Goal: Task Accomplishment & Management: Use online tool/utility

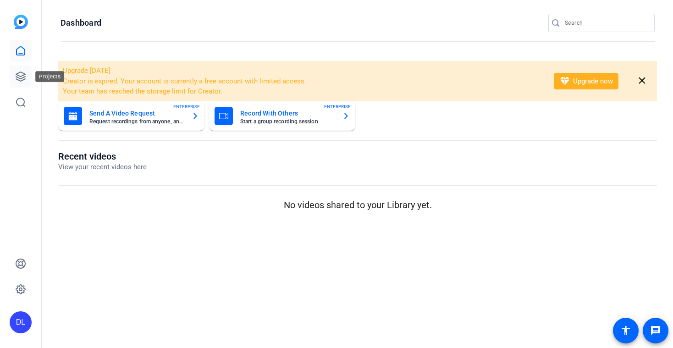
click at [19, 83] on link at bounding box center [21, 77] width 22 height 22
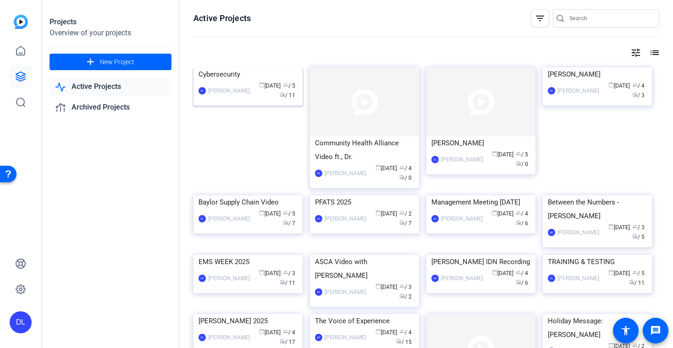
click at [238, 67] on img at bounding box center [247, 67] width 109 height 0
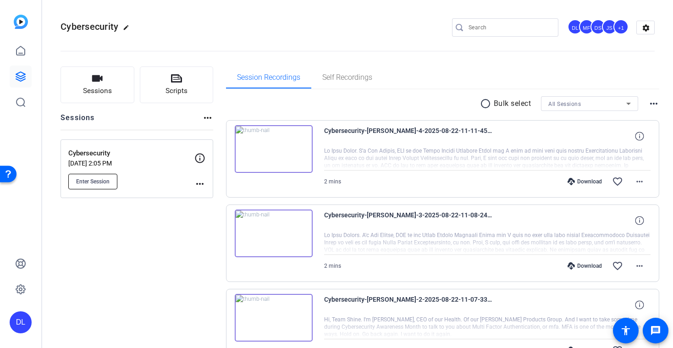
click at [83, 183] on span "Enter Session" at bounding box center [92, 181] width 33 height 7
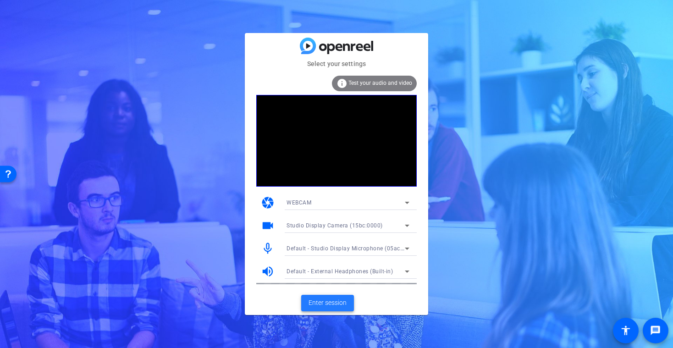
click at [331, 304] on span "Enter session" at bounding box center [328, 303] width 38 height 10
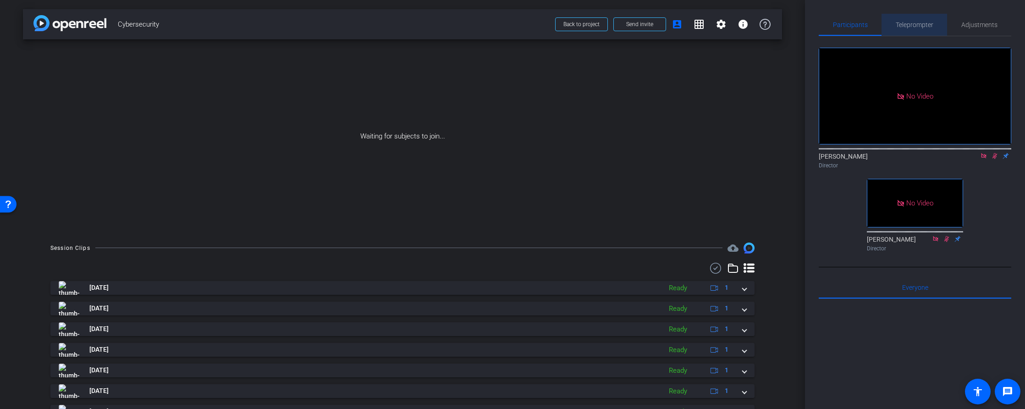
click at [673, 23] on span "Teleprompter" at bounding box center [915, 25] width 38 height 6
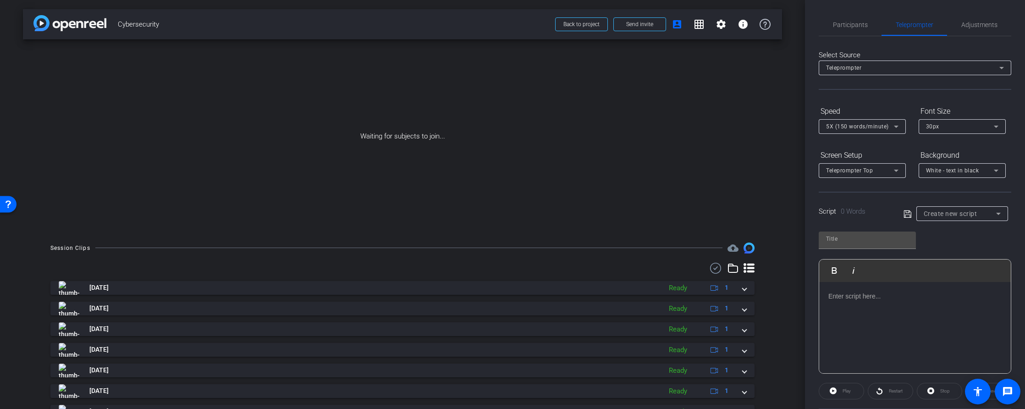
click at [673, 128] on span "5X (150 words/minute)" at bounding box center [857, 126] width 63 height 6
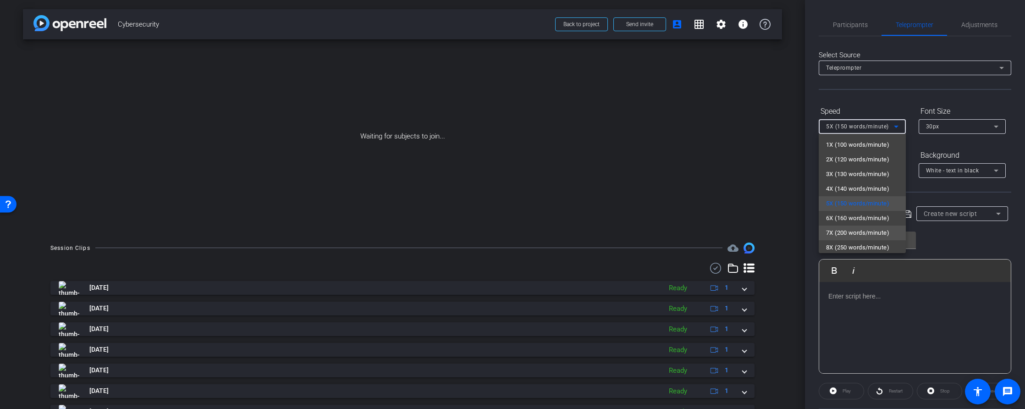
click at [673, 229] on span "7X (200 words/minute)" at bounding box center [857, 232] width 63 height 11
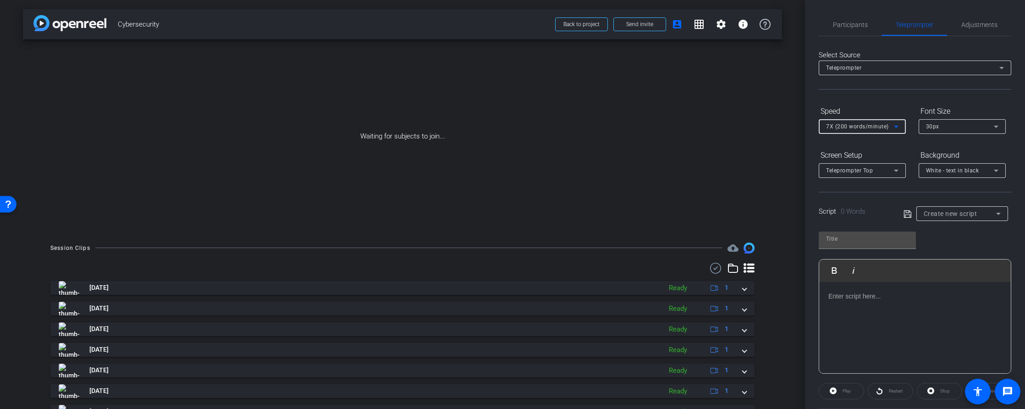
click at [673, 214] on span "Create new script" at bounding box center [951, 213] width 54 height 7
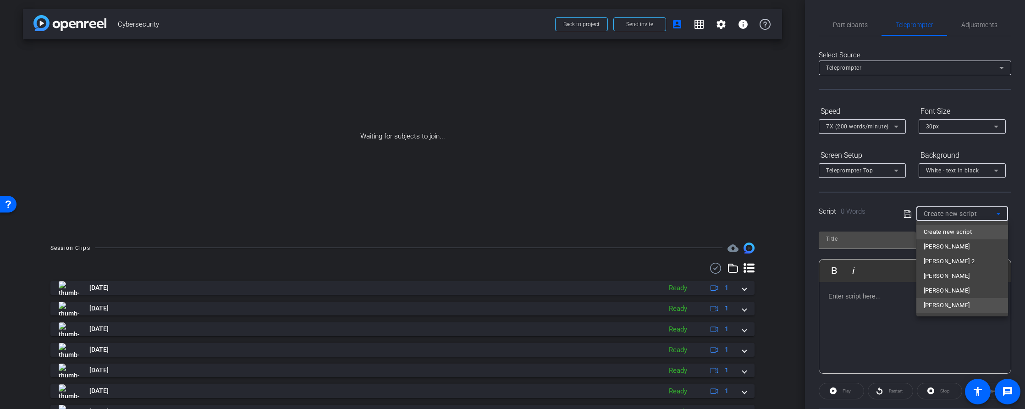
click at [673, 301] on mat-option "[PERSON_NAME]" at bounding box center [963, 305] width 92 height 15
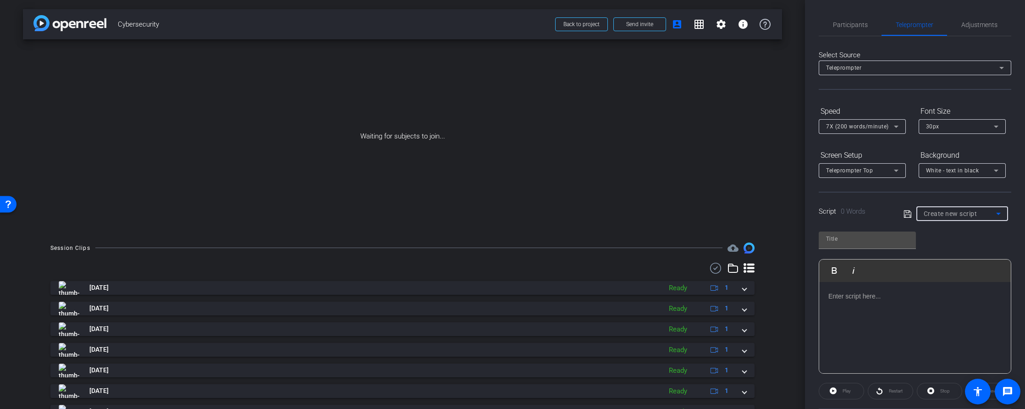
type input "[PERSON_NAME]"
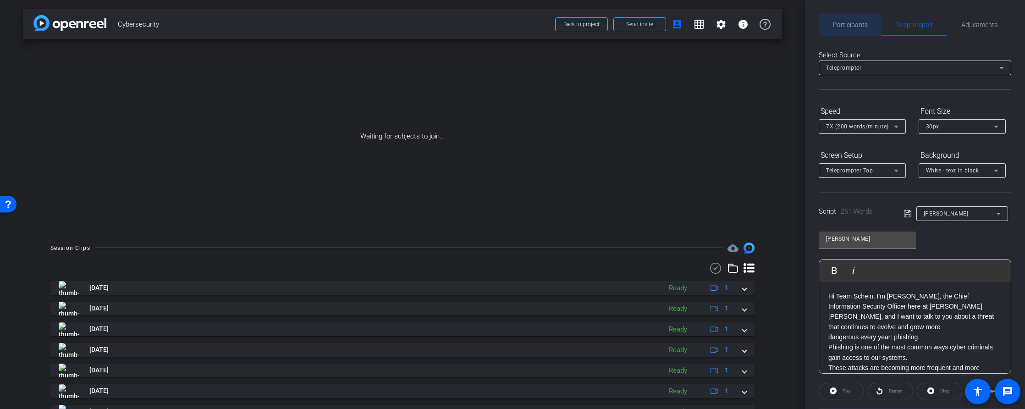
click at [673, 25] on span "Participants" at bounding box center [850, 25] width 35 height 6
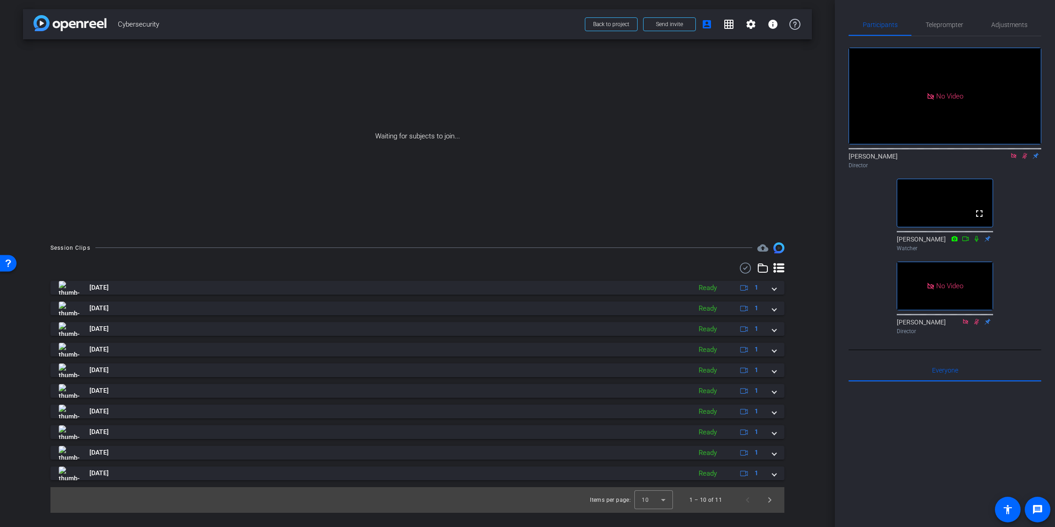
drag, startPoint x: 1034, startPoint y: 156, endPoint x: 1017, endPoint y: 139, distance: 24.3
click at [673, 155] on div "No Video [PERSON_NAME] Director fullscreen [PERSON_NAME] Watcher No Video [PERS…" at bounding box center [944, 187] width 193 height 302
click at [673, 153] on icon at bounding box center [1013, 155] width 5 height 5
click at [673, 159] on icon at bounding box center [1013, 156] width 5 height 6
click at [673, 25] on span "Teleprompter" at bounding box center [944, 25] width 38 height 6
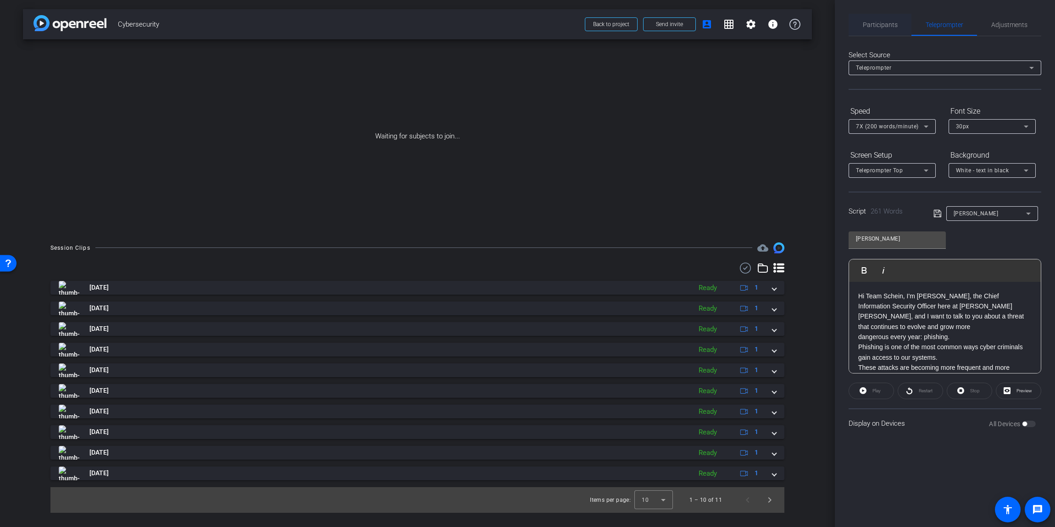
click at [673, 28] on span "Participants" at bounding box center [879, 25] width 35 height 6
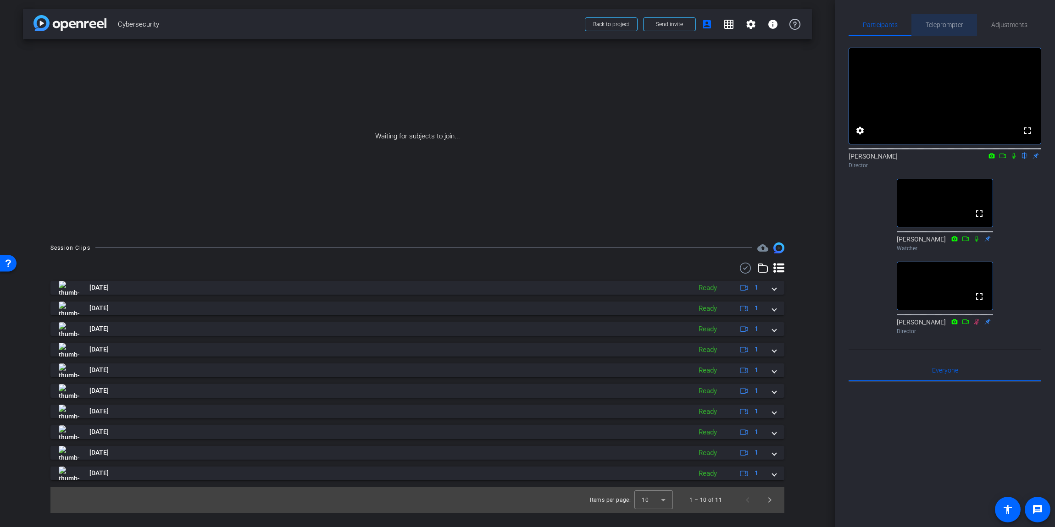
click at [673, 24] on span "Teleprompter" at bounding box center [944, 25] width 38 height 6
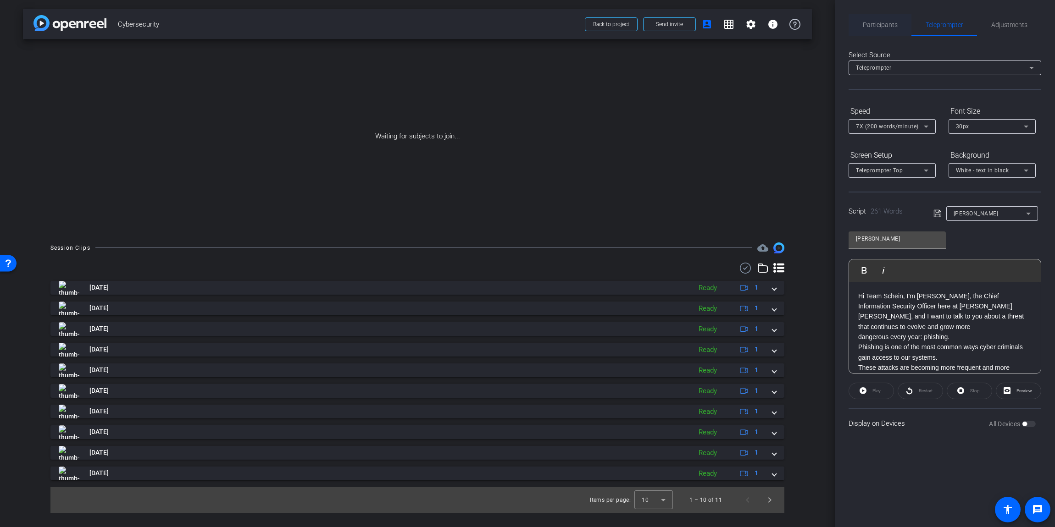
click at [673, 26] on span "Participants" at bounding box center [879, 25] width 35 height 6
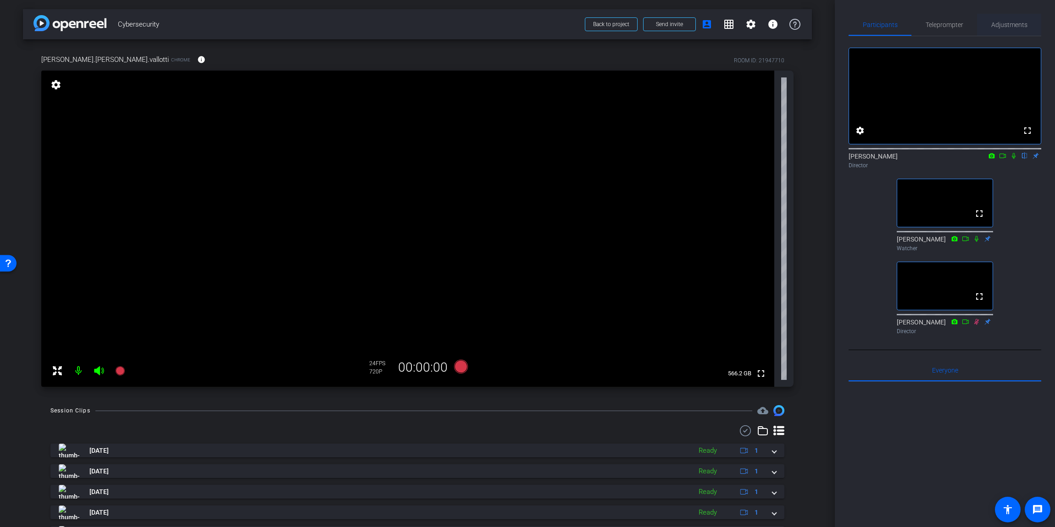
click at [673, 23] on span "Adjustments" at bounding box center [1009, 25] width 36 height 6
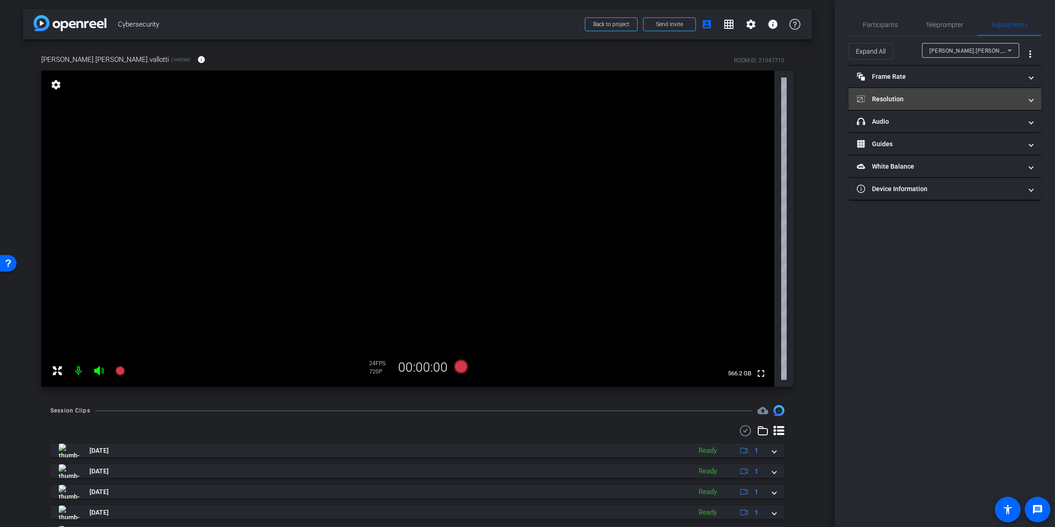
click at [673, 103] on mat-panel-title "Resolution" at bounding box center [939, 99] width 165 height 10
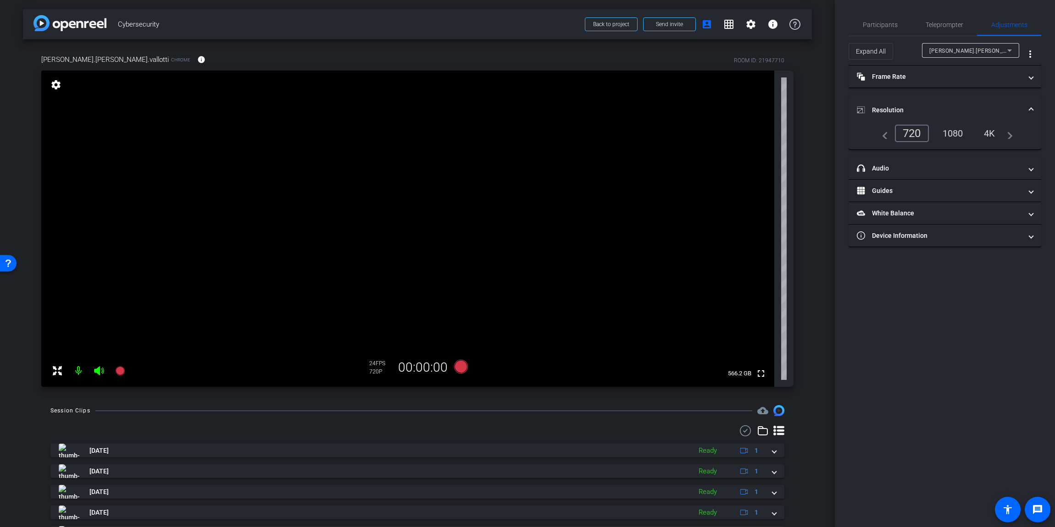
click at [673, 139] on div "1080" at bounding box center [952, 134] width 34 height 16
click at [673, 134] on div "1080" at bounding box center [952, 134] width 34 height 16
click at [673, 25] on span "Teleprompter" at bounding box center [944, 25] width 38 height 6
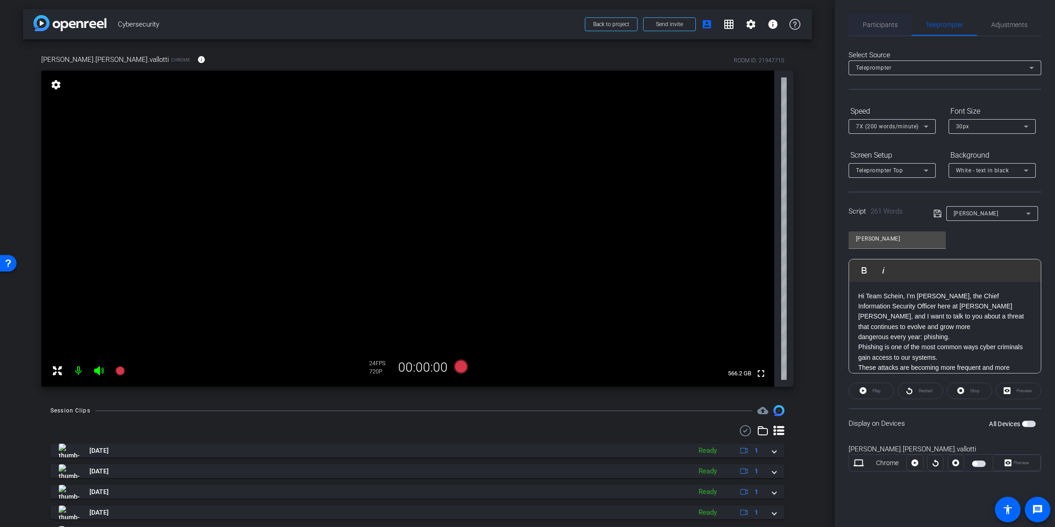
click at [673, 24] on span "Participants" at bounding box center [879, 25] width 35 height 6
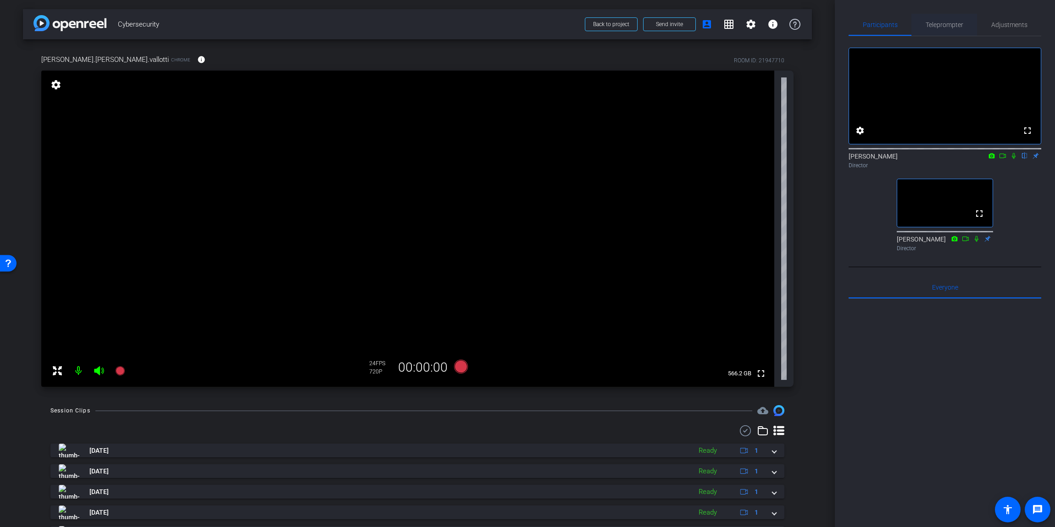
click at [673, 26] on span "Teleprompter" at bounding box center [944, 25] width 38 height 6
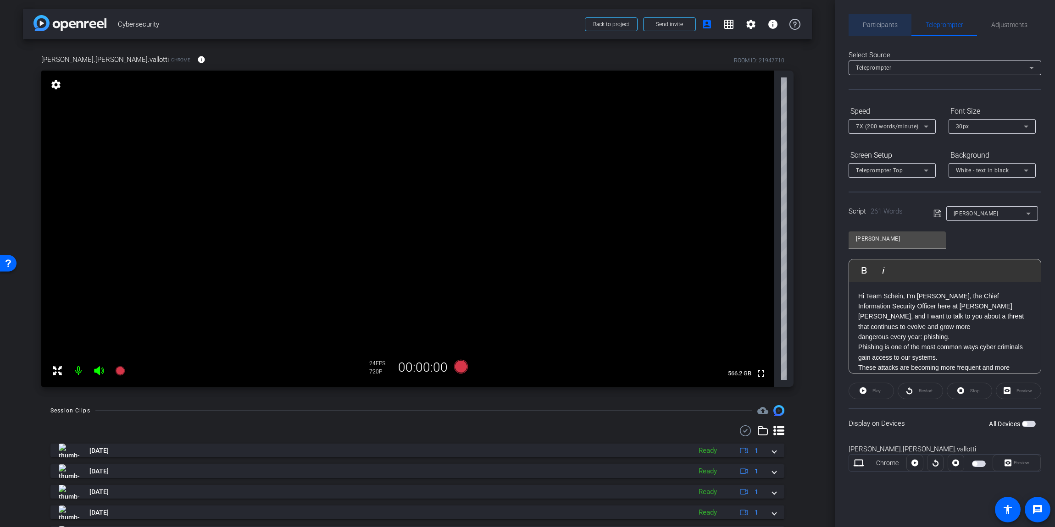
click at [673, 28] on span "Participants" at bounding box center [879, 25] width 35 height 6
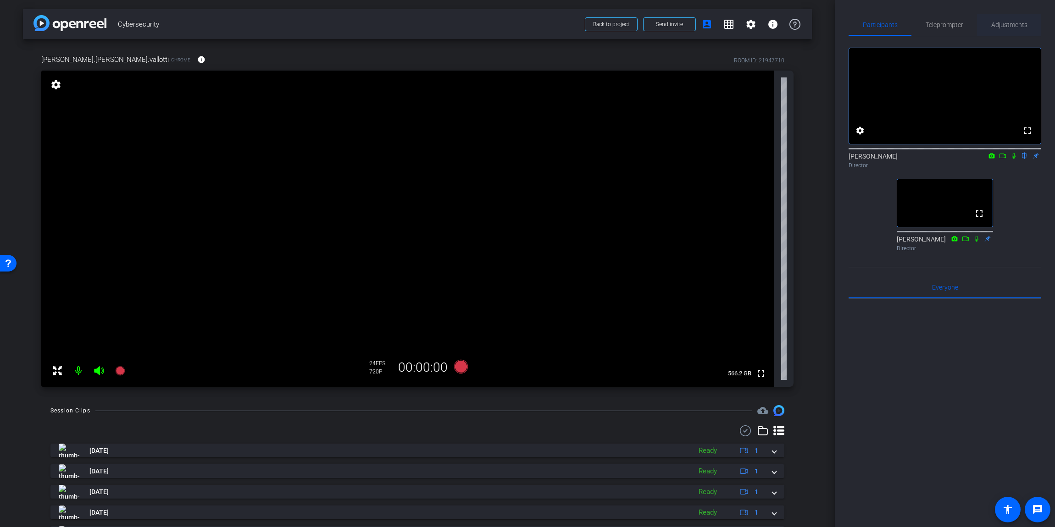
click at [673, 26] on span "Adjustments" at bounding box center [1009, 25] width 36 height 6
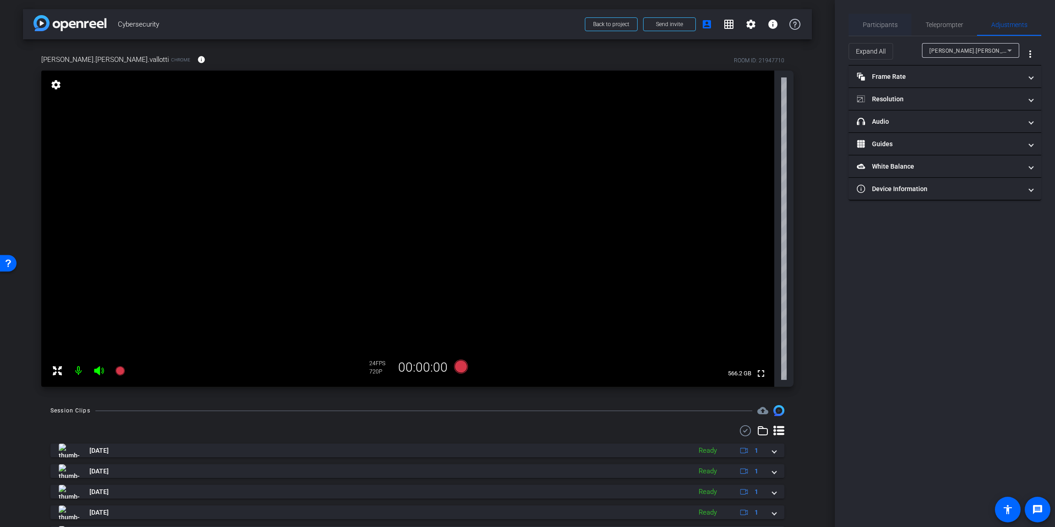
click at [673, 25] on span "Participants" at bounding box center [879, 25] width 35 height 6
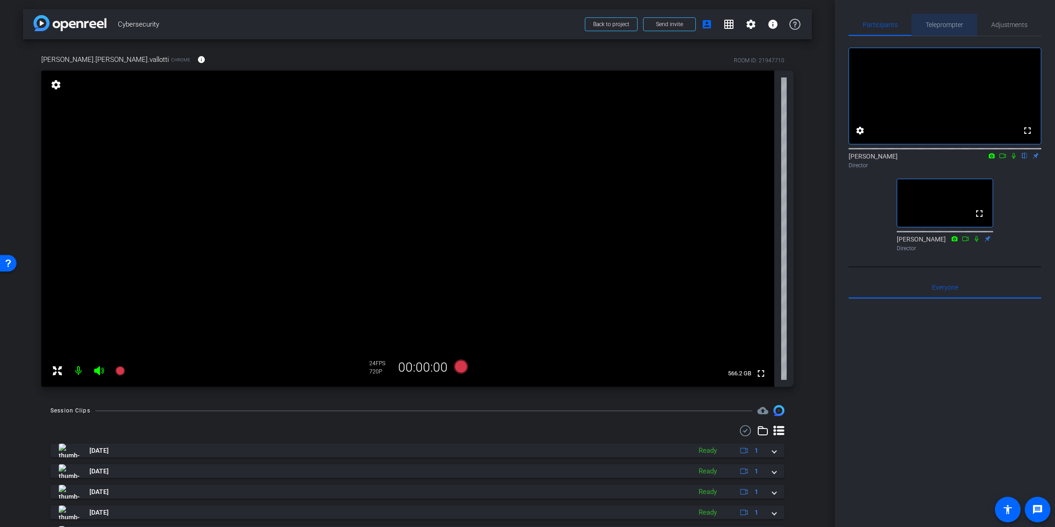
click at [673, 26] on span "Teleprompter" at bounding box center [944, 25] width 38 height 6
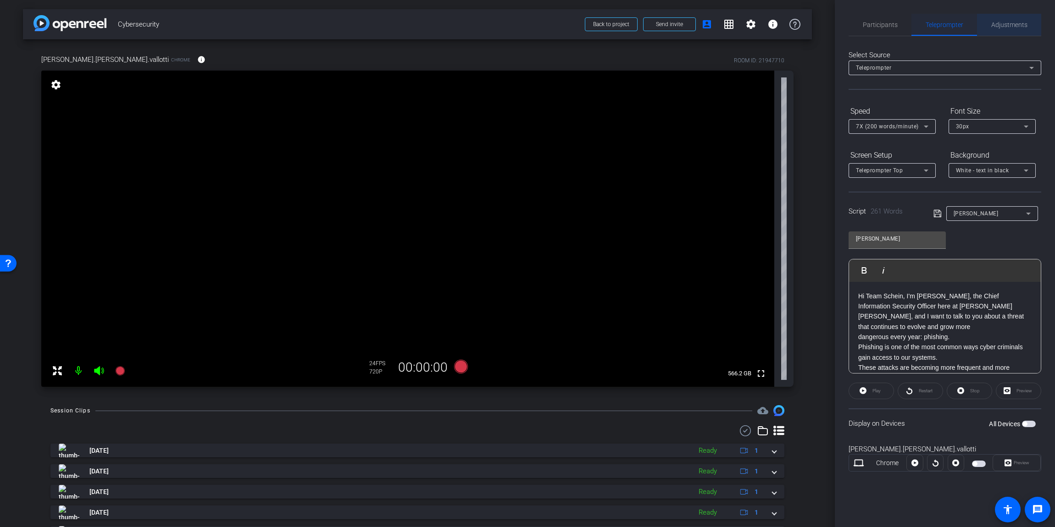
drag, startPoint x: 1013, startPoint y: 25, endPoint x: 950, endPoint y: 25, distance: 63.7
click at [673, 25] on span "Adjustments" at bounding box center [1009, 25] width 36 height 6
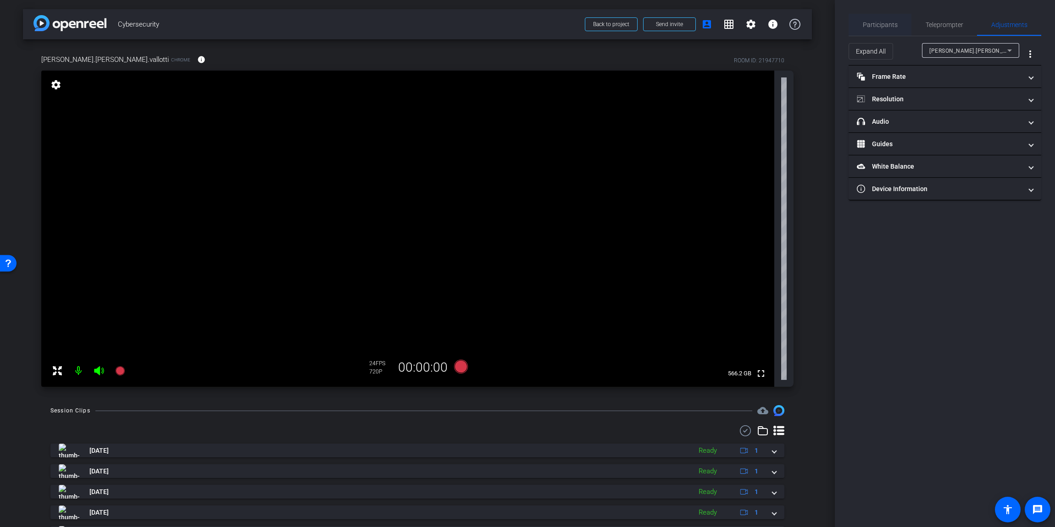
drag, startPoint x: 888, startPoint y: 24, endPoint x: 885, endPoint y: 17, distance: 7.0
click at [673, 23] on span "Participants" at bounding box center [879, 25] width 35 height 6
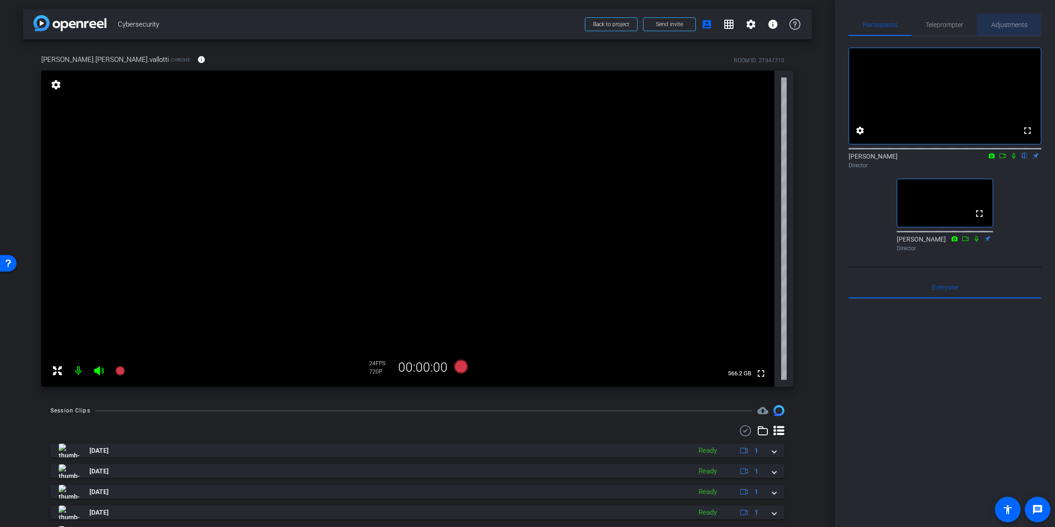
drag, startPoint x: 1019, startPoint y: 19, endPoint x: 1009, endPoint y: 32, distance: 16.0
click at [673, 19] on span "Adjustments" at bounding box center [1009, 25] width 36 height 22
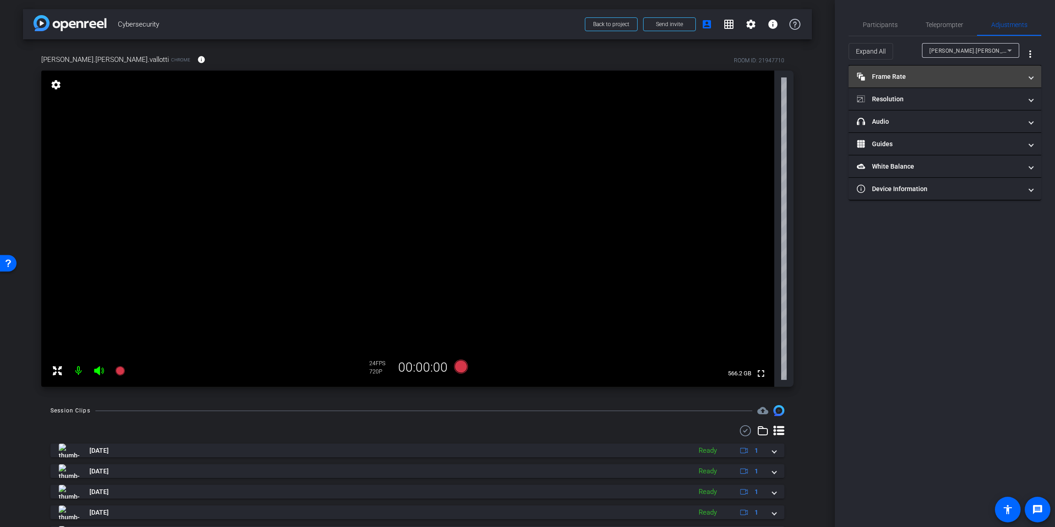
click at [673, 79] on mat-panel-title "Frame Rate Frame Rate" at bounding box center [939, 77] width 165 height 10
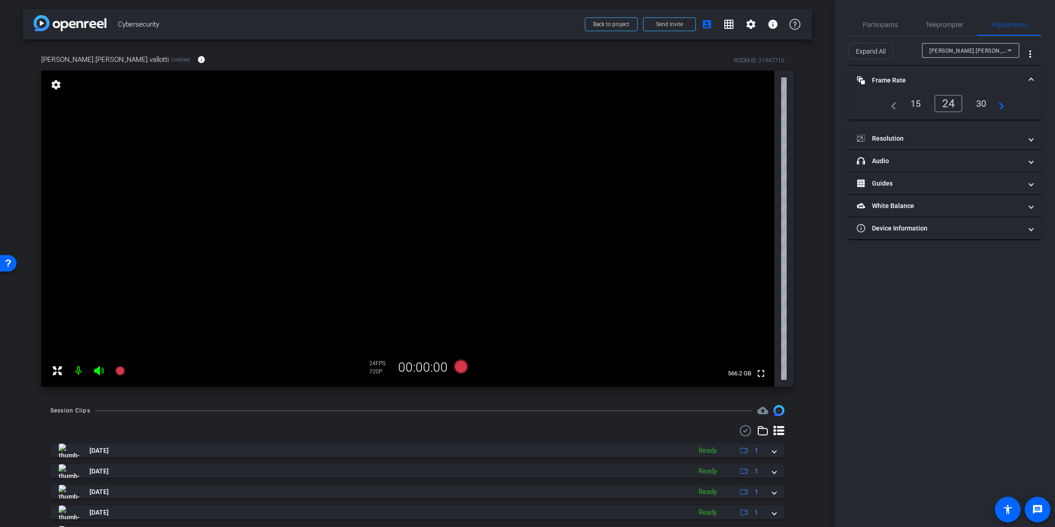
click at [673, 102] on div "30" at bounding box center [981, 104] width 24 height 16
drag, startPoint x: 951, startPoint y: 28, endPoint x: 939, endPoint y: 31, distance: 12.3
click at [673, 28] on span "Teleprompter" at bounding box center [944, 25] width 38 height 6
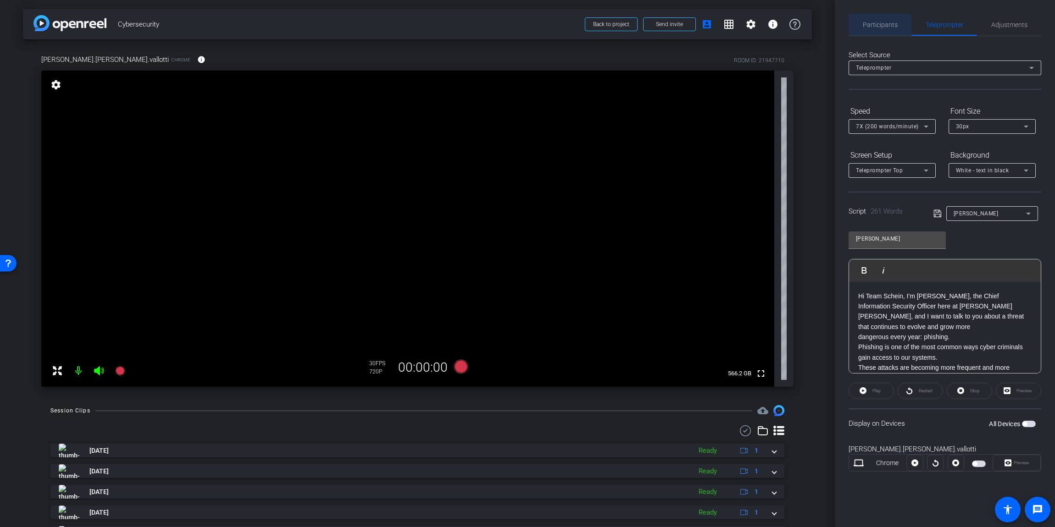
drag, startPoint x: 876, startPoint y: 30, endPoint x: 858, endPoint y: 8, distance: 28.0
click at [673, 30] on span "Participants" at bounding box center [879, 25] width 35 height 22
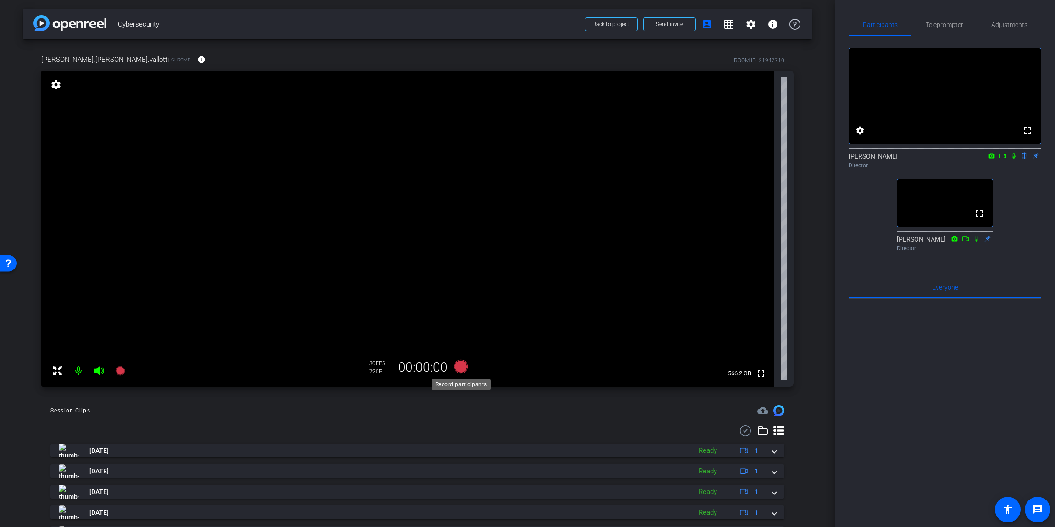
click at [460, 348] on icon at bounding box center [461, 367] width 14 height 14
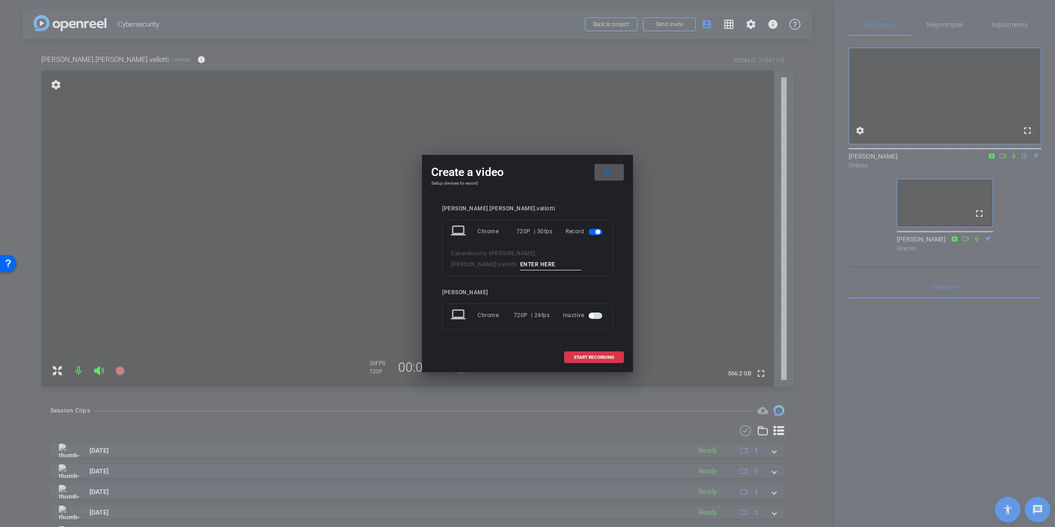
click at [520, 262] on input at bounding box center [550, 264] width 61 height 11
type input "e"
type input "test"
click at [571, 348] on span at bounding box center [593, 358] width 59 height 22
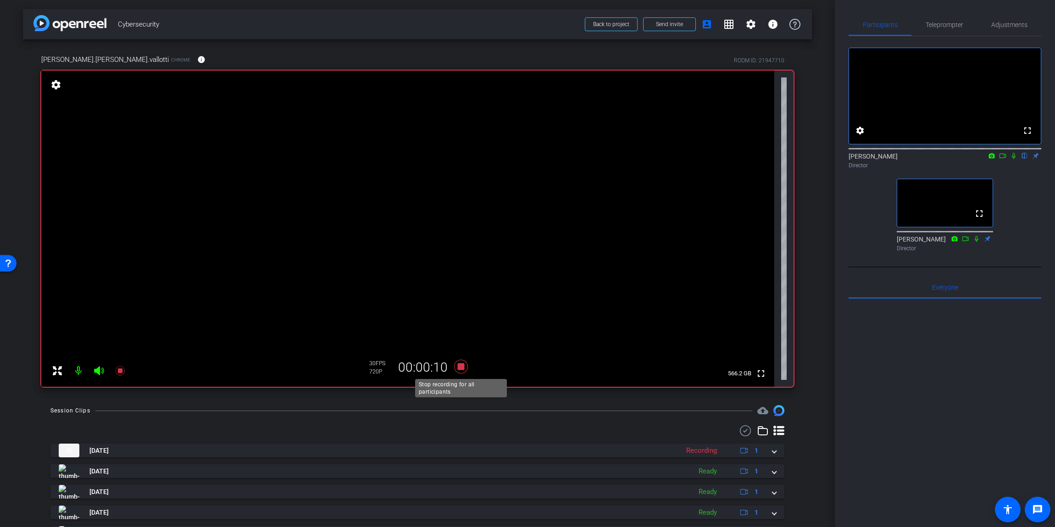
click at [461, 348] on icon at bounding box center [461, 367] width 14 height 14
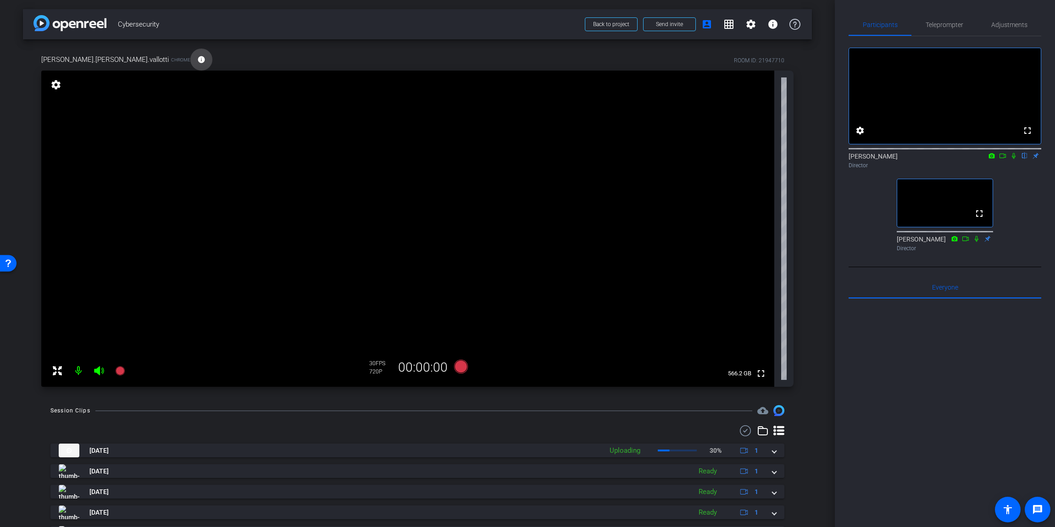
click at [197, 59] on mat-icon "info" at bounding box center [201, 59] width 8 height 8
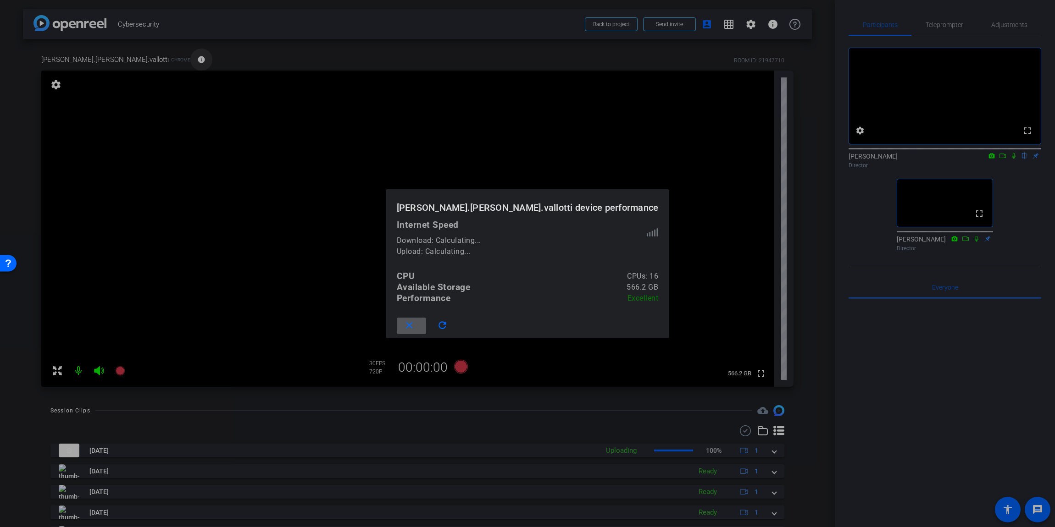
click at [153, 59] on div at bounding box center [527, 263] width 1055 height 527
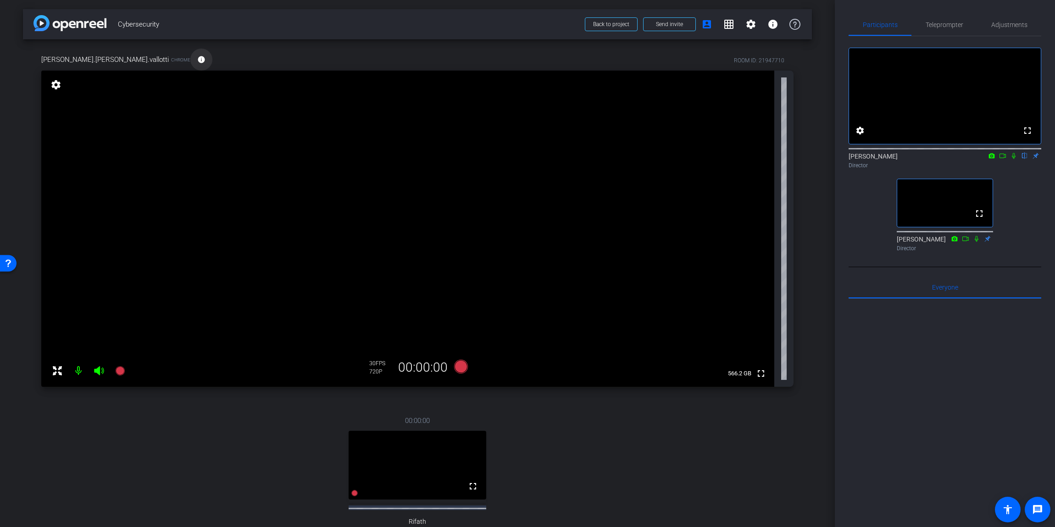
click at [197, 59] on mat-icon "info" at bounding box center [201, 59] width 8 height 8
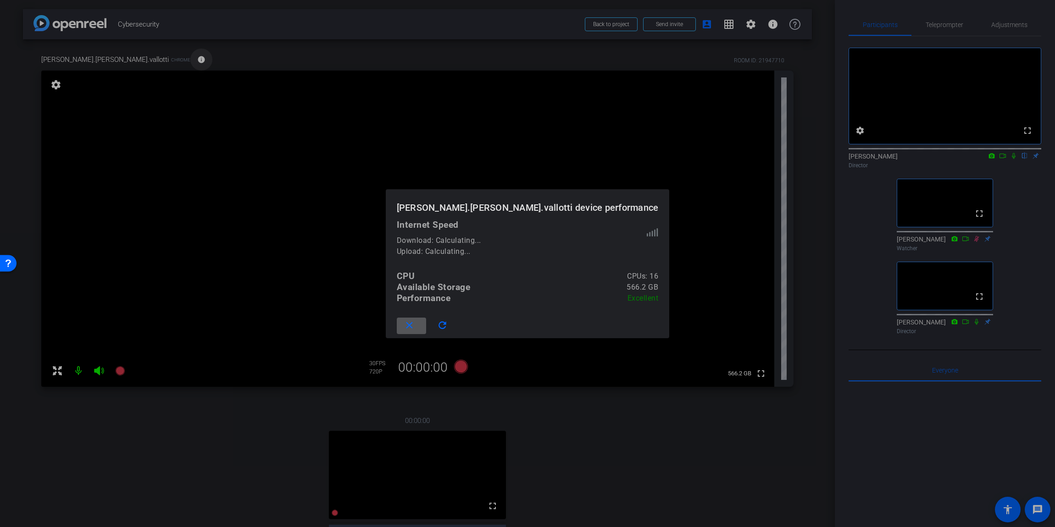
click at [153, 59] on div at bounding box center [527, 263] width 1055 height 527
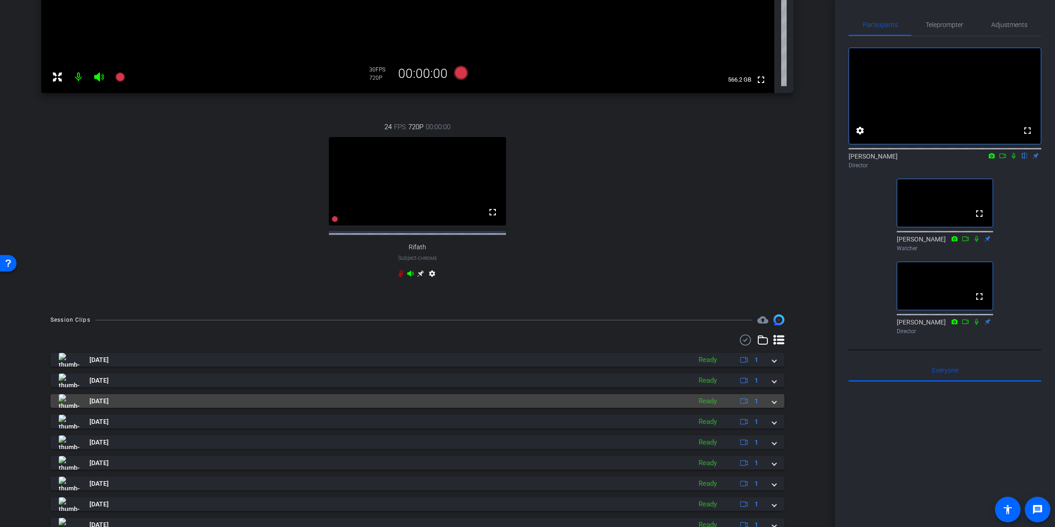
scroll to position [360, 0]
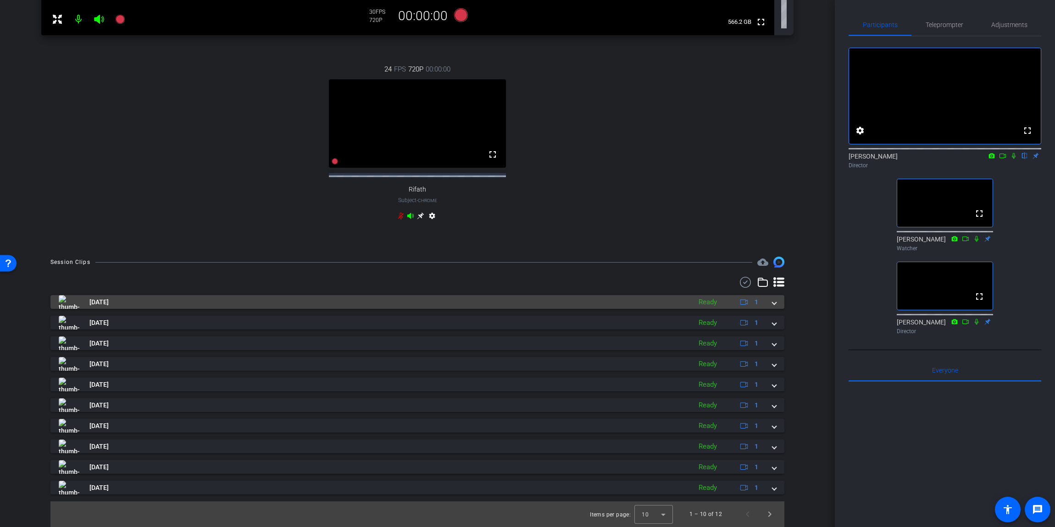
click at [673, 304] on span at bounding box center [774, 303] width 4 height 10
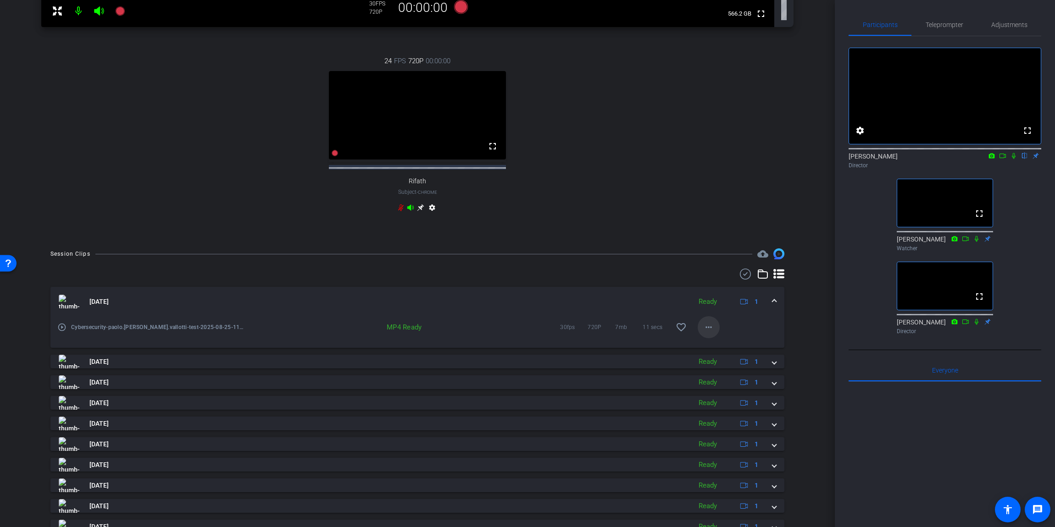
click at [673, 333] on mat-icon "more_horiz" at bounding box center [708, 327] width 11 height 11
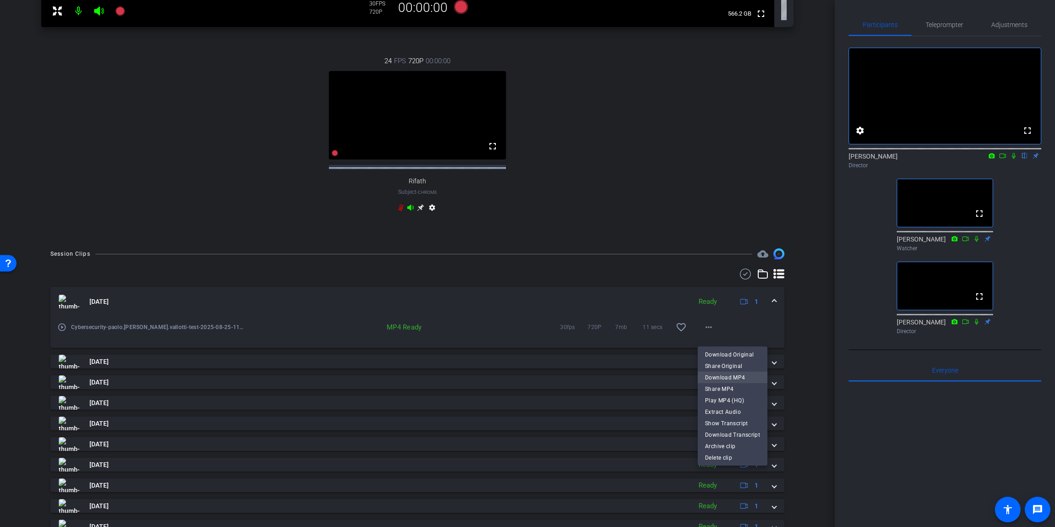
click at [673, 348] on span "Download MP4" at bounding box center [732, 377] width 55 height 11
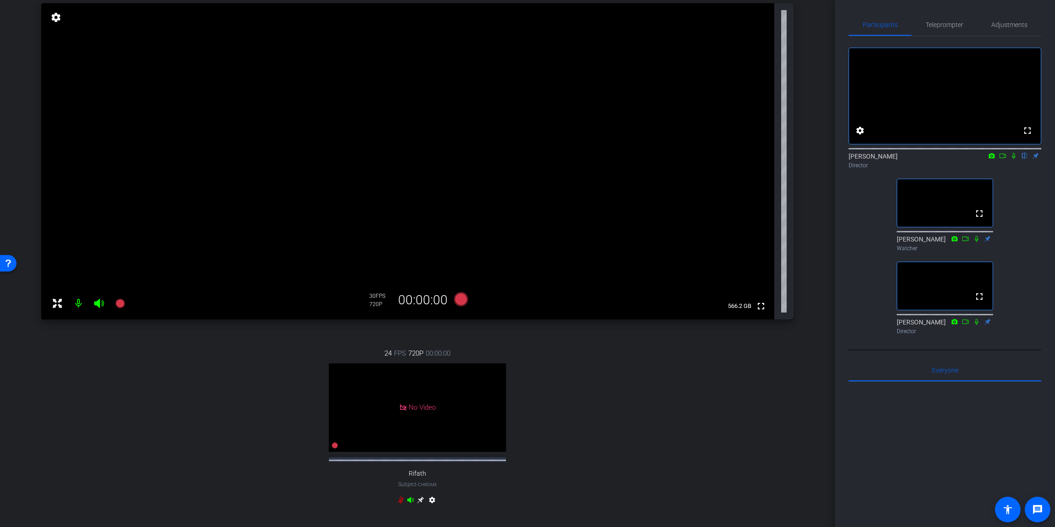
scroll to position [0, 0]
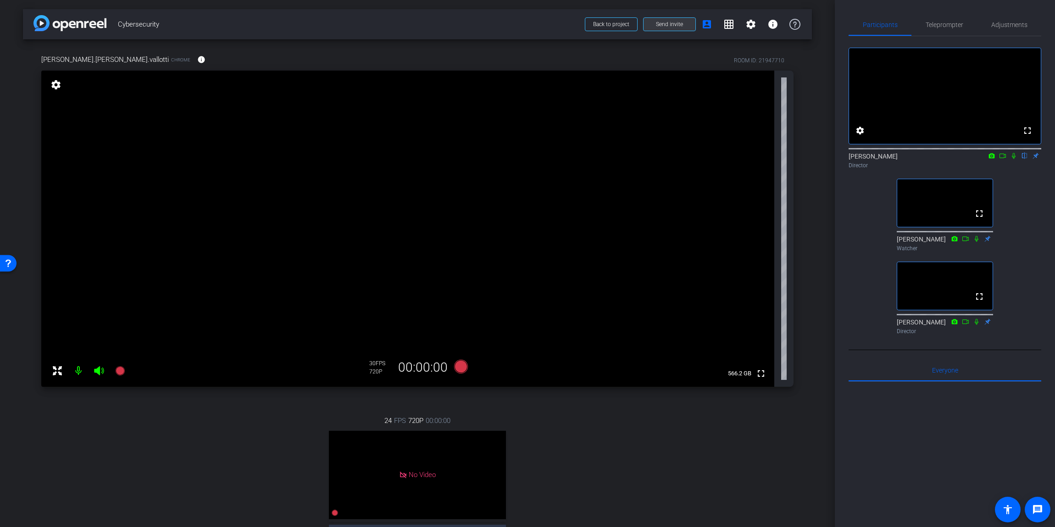
click at [668, 25] on span "Send invite" at bounding box center [669, 24] width 27 height 7
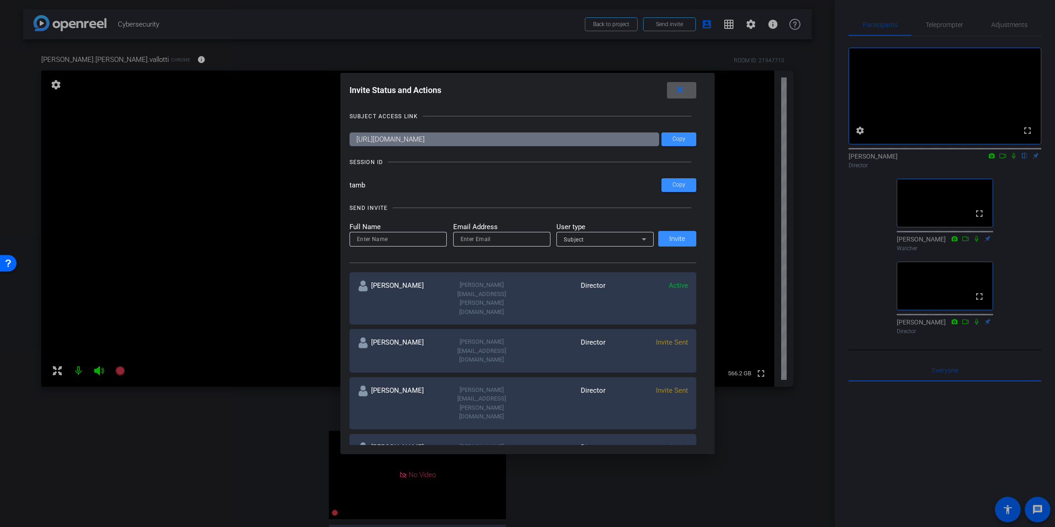
click at [401, 242] on input at bounding box center [398, 239] width 83 height 11
type input "rif"
click at [483, 239] on input "email" at bounding box center [501, 239] width 83 height 11
paste input "[EMAIL_ADDRESS][DOMAIN_NAME]"
type input "[EMAIL_ADDRESS][DOMAIN_NAME]"
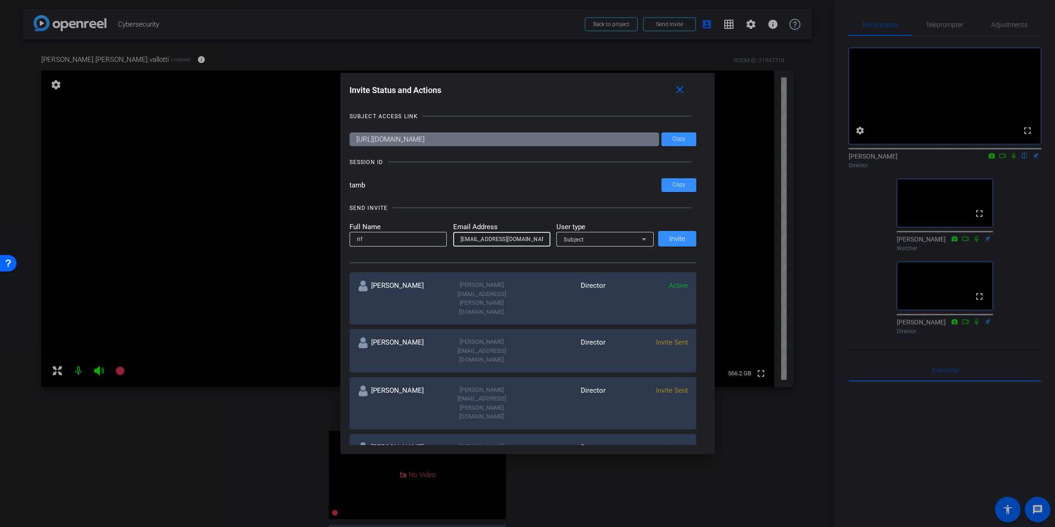
click at [572, 243] on span "Subject" at bounding box center [574, 240] width 20 height 6
click at [583, 274] on span "Watcher" at bounding box center [575, 272] width 23 height 11
click at [673, 238] on span "Invite" at bounding box center [677, 239] width 16 height 7
click at [673, 90] on mat-icon "close" at bounding box center [679, 89] width 11 height 11
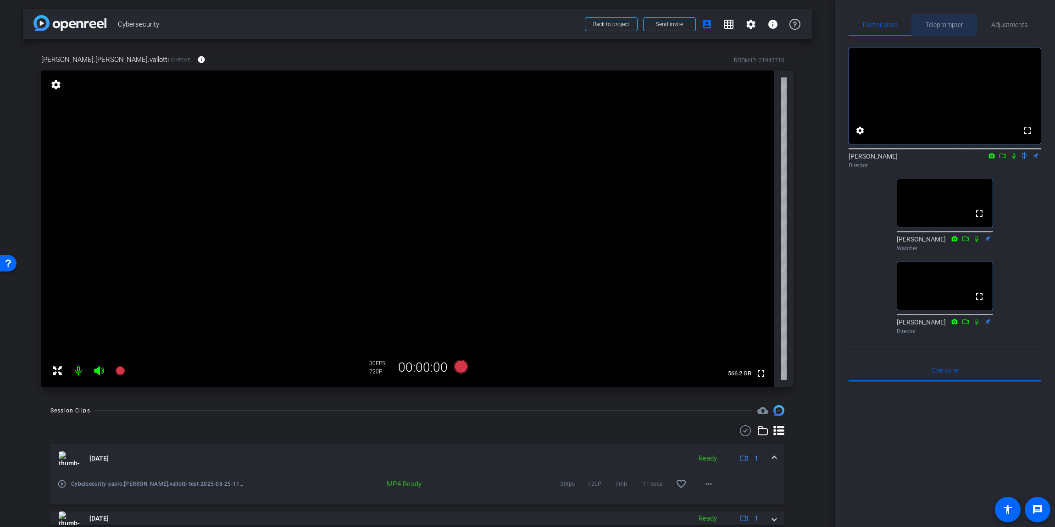
drag, startPoint x: 961, startPoint y: 26, endPoint x: 954, endPoint y: 44, distance: 19.0
click at [673, 26] on span "Teleprompter" at bounding box center [944, 25] width 38 height 6
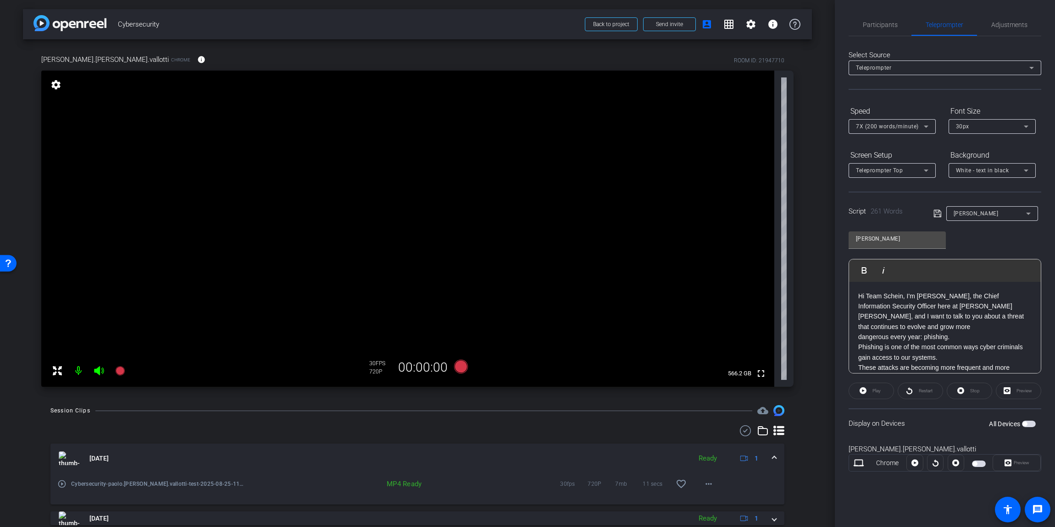
click at [673, 348] on span "button" at bounding box center [1029, 424] width 14 height 6
click at [673, 348] on span "Preview" at bounding box center [1021, 462] width 16 height 5
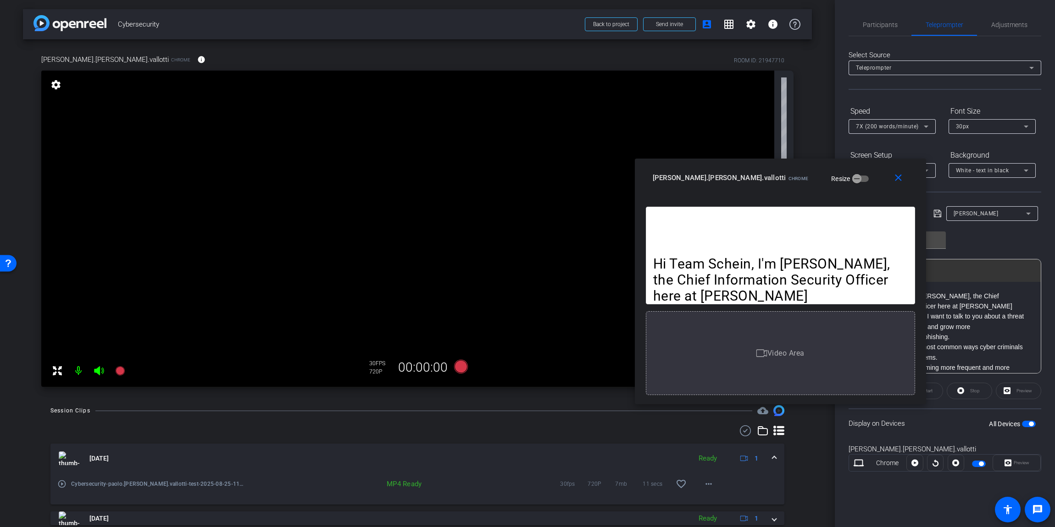
drag, startPoint x: 581, startPoint y: 157, endPoint x: 836, endPoint y: 175, distance: 255.6
click at [673, 175] on div "[PERSON_NAME].[PERSON_NAME].vallotti Chrome Resize" at bounding box center [783, 178] width 262 height 17
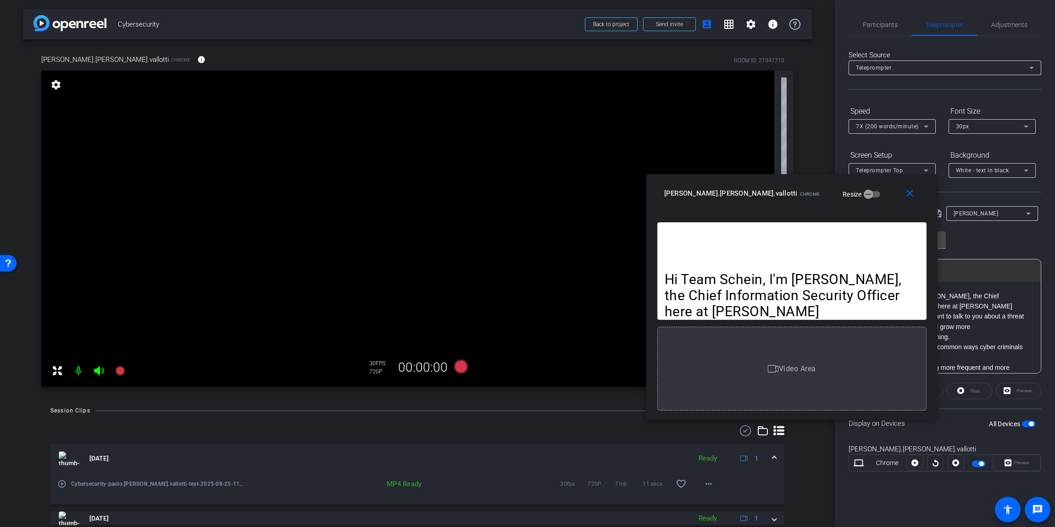
drag, startPoint x: 841, startPoint y: 176, endPoint x: 851, endPoint y: 192, distance: 18.1
click at [673, 192] on div "[PERSON_NAME].[PERSON_NAME].vallotti Chrome Resize" at bounding box center [795, 193] width 262 height 17
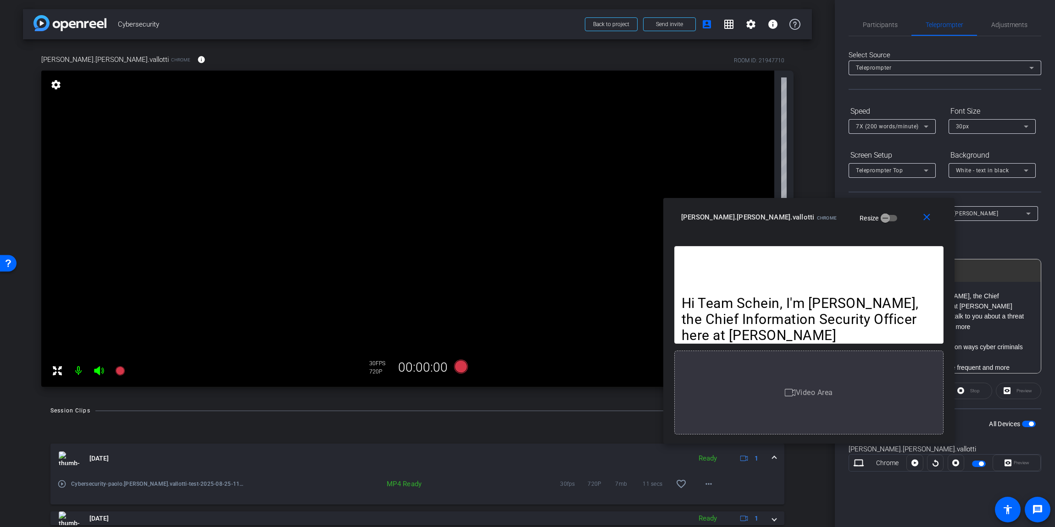
drag, startPoint x: 860, startPoint y: 195, endPoint x: 877, endPoint y: 218, distance: 28.5
click at [673, 218] on div "[PERSON_NAME].[PERSON_NAME].vallotti Chrome Resize" at bounding box center [812, 217] width 262 height 17
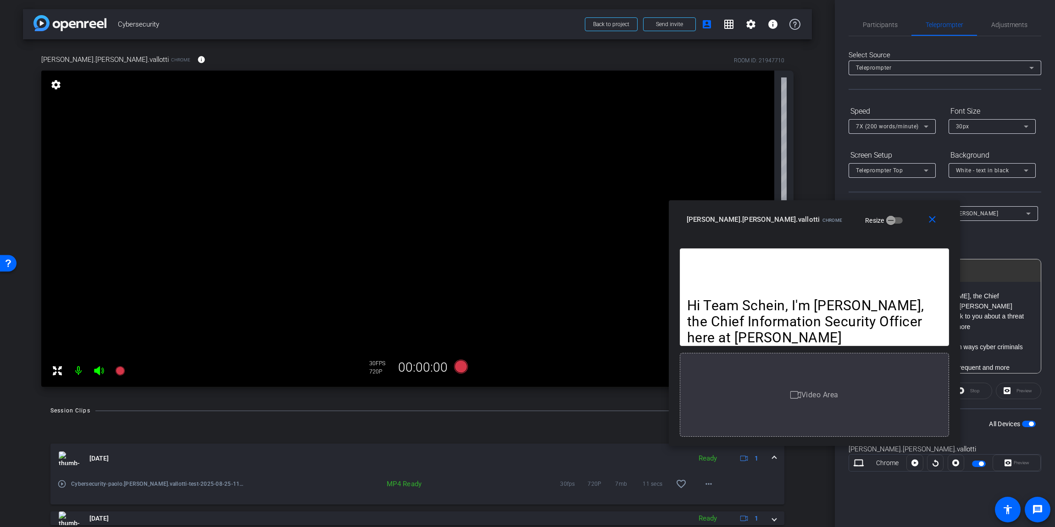
drag, startPoint x: 885, startPoint y: 220, endPoint x: 891, endPoint y: 223, distance: 6.4
click at [673, 223] on div "[PERSON_NAME].[PERSON_NAME].vallotti Chrome Resize" at bounding box center [817, 219] width 262 height 17
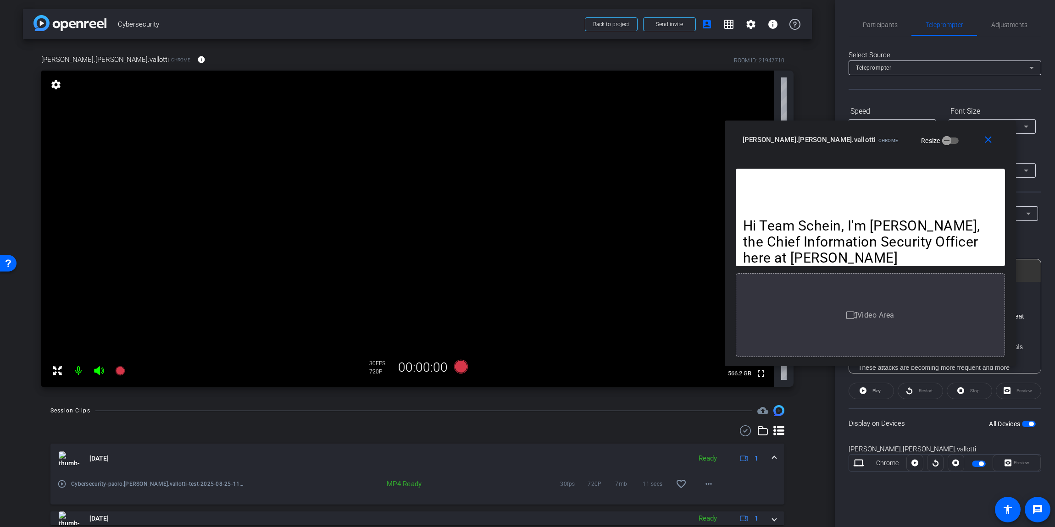
drag, startPoint x: 889, startPoint y: 220, endPoint x: 944, endPoint y: 139, distance: 98.3
click at [673, 139] on div "[PERSON_NAME].[PERSON_NAME].vallotti Chrome Resize" at bounding box center [873, 140] width 262 height 17
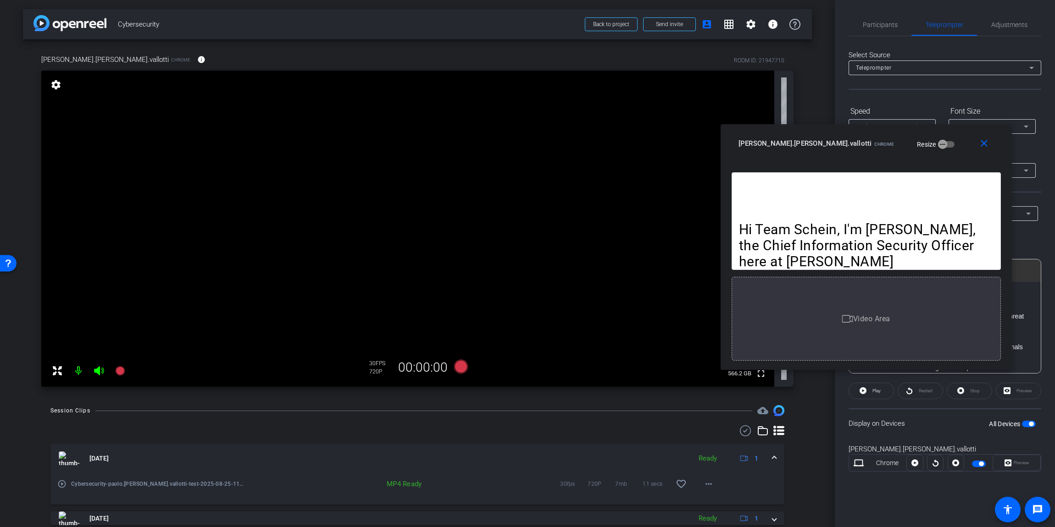
click at [673, 145] on div "[PERSON_NAME].[PERSON_NAME].vallotti Chrome Resize" at bounding box center [869, 143] width 262 height 17
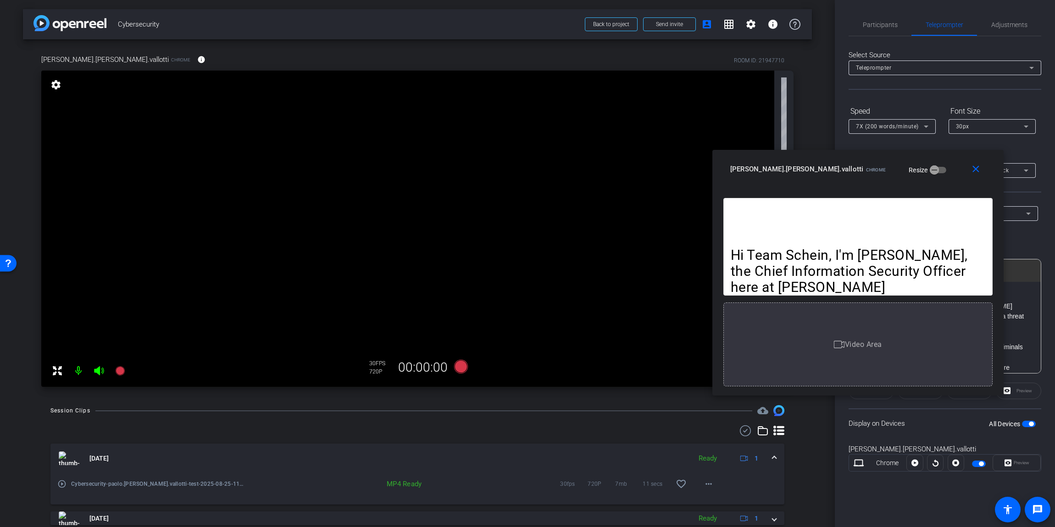
drag, startPoint x: 933, startPoint y: 141, endPoint x: 923, endPoint y: 197, distance: 57.3
click at [673, 177] on div "[PERSON_NAME].[PERSON_NAME].vallotti Chrome Resize" at bounding box center [861, 169] width 262 height 17
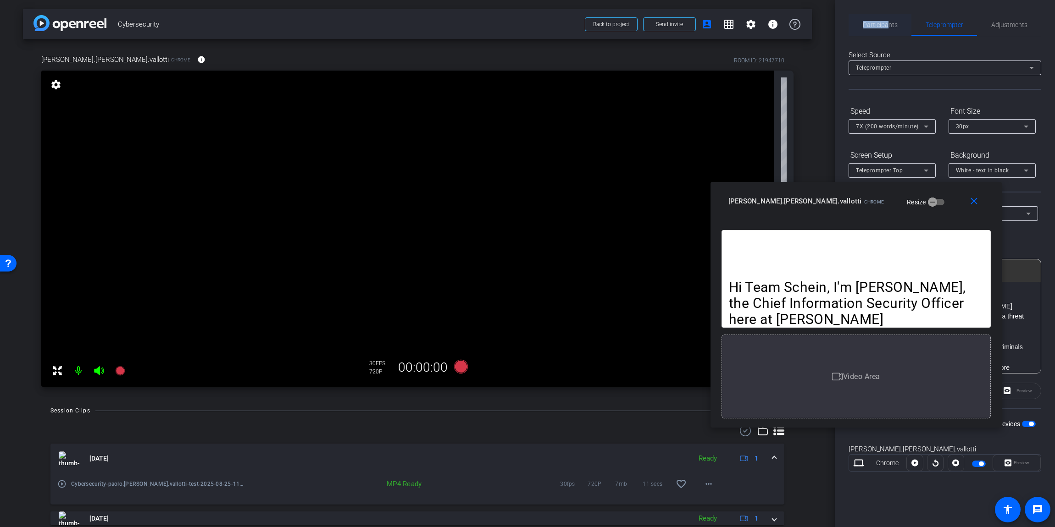
click at [673, 20] on span "Participants" at bounding box center [879, 25] width 35 height 22
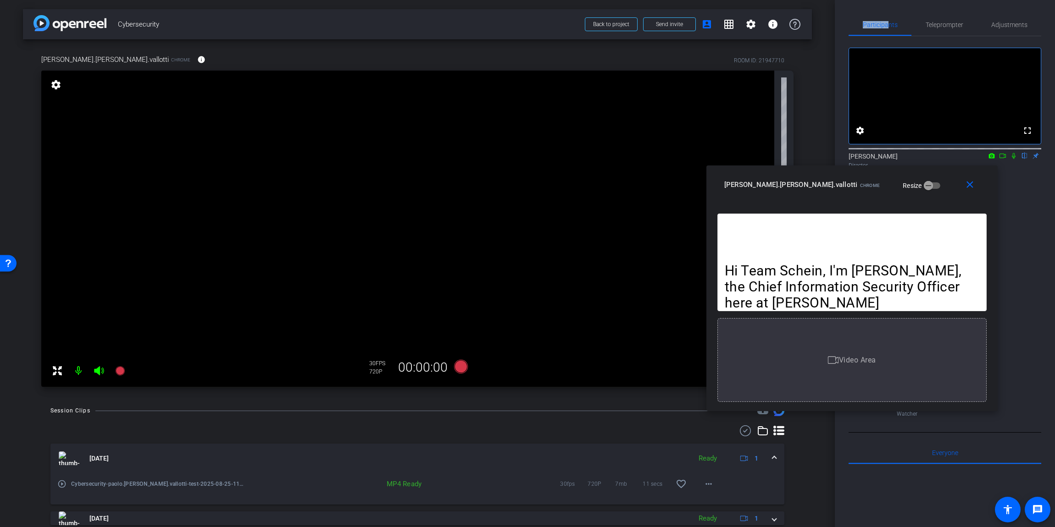
drag, startPoint x: 925, startPoint y: 201, endPoint x: 932, endPoint y: 175, distance: 26.9
click at [673, 181] on div "[PERSON_NAME].[PERSON_NAME].vallotti Chrome Resize" at bounding box center [855, 185] width 262 height 17
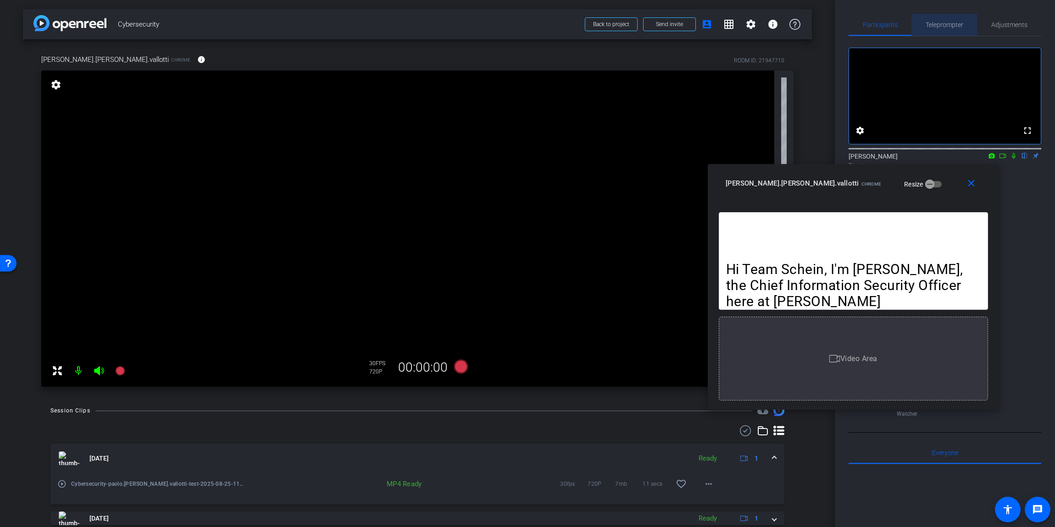
click at [673, 26] on span "Teleprompter" at bounding box center [944, 25] width 38 height 6
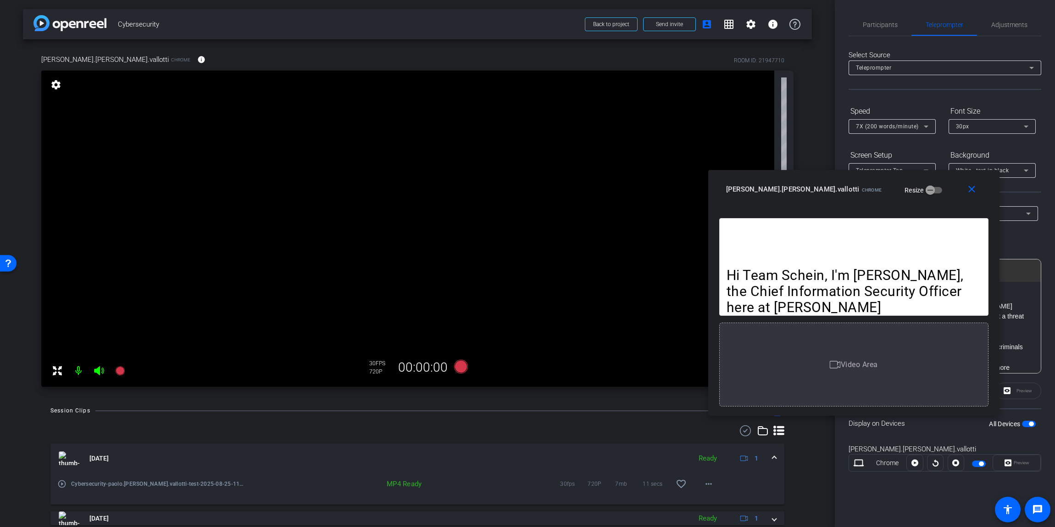
drag, startPoint x: 918, startPoint y: 184, endPoint x: 920, endPoint y: 189, distance: 5.4
click at [673, 189] on div "[PERSON_NAME].[PERSON_NAME].vallotti Chrome Resize" at bounding box center [857, 189] width 262 height 17
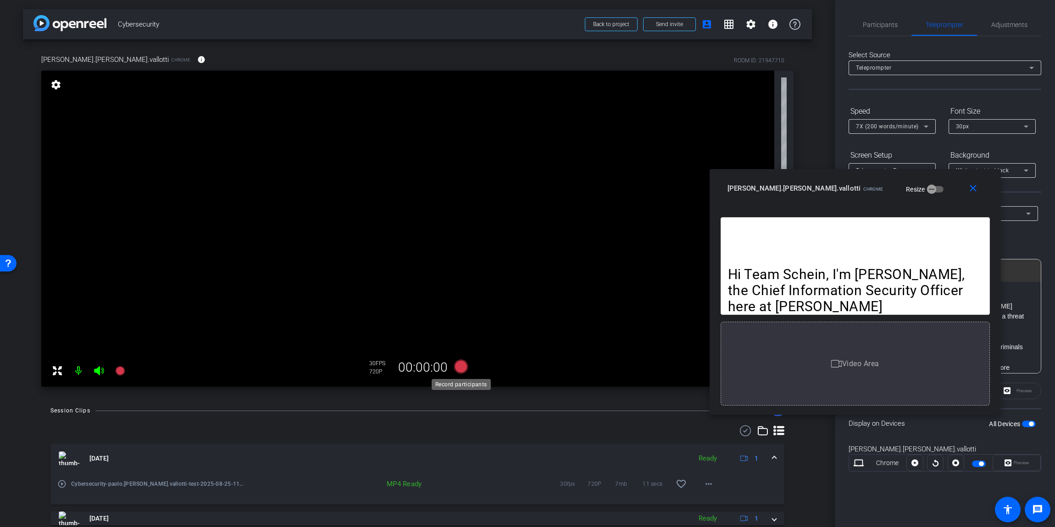
click at [459, 348] on icon at bounding box center [461, 367] width 14 height 14
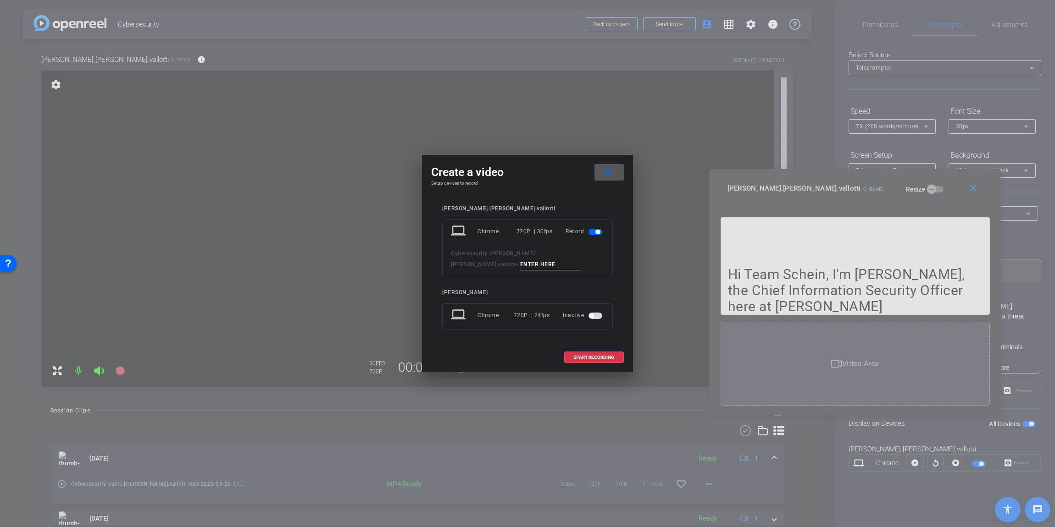
click at [520, 269] on input at bounding box center [550, 264] width 61 height 11
type input "1"
click at [581, 348] on span "START RECORDING" at bounding box center [594, 357] width 40 height 5
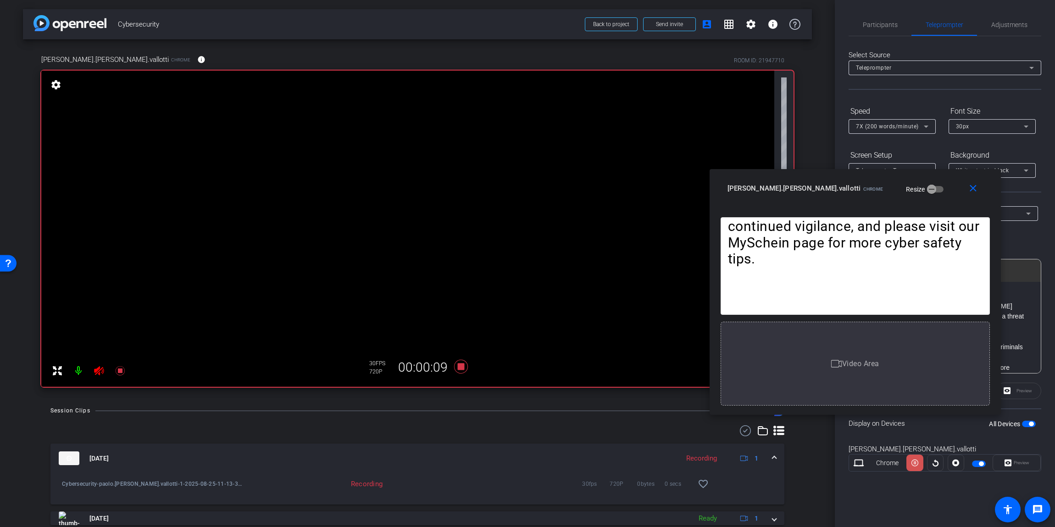
click at [673, 348] on icon at bounding box center [914, 463] width 7 height 14
click at [673, 348] on icon at bounding box center [914, 463] width 7 height 7
click at [673, 348] on icon at bounding box center [914, 463] width 7 height 14
click at [673, 348] on icon at bounding box center [914, 463] width 7 height 7
click at [673, 348] on icon at bounding box center [914, 463] width 7 height 14
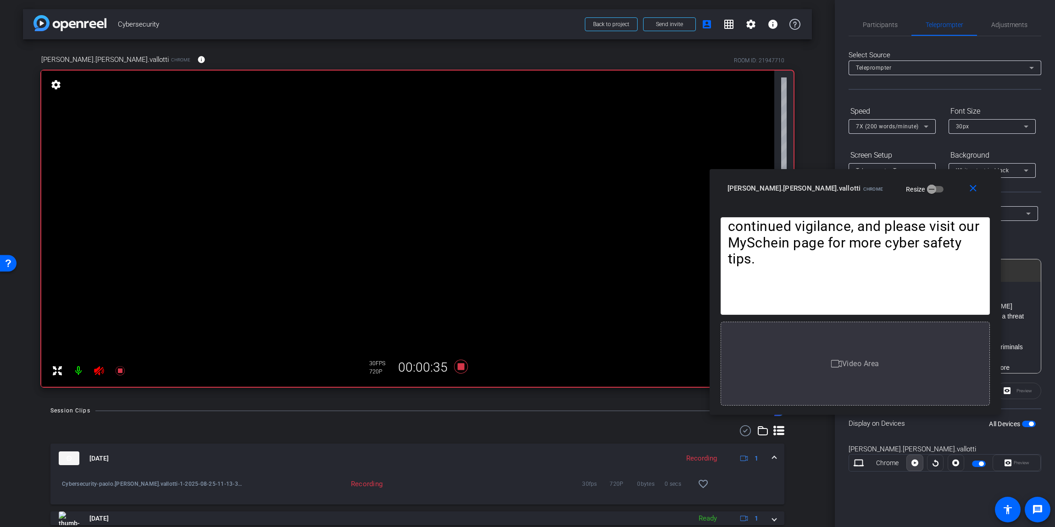
click at [673, 348] on icon at bounding box center [914, 463] width 7 height 7
click at [673, 348] on icon at bounding box center [914, 463] width 7 height 14
click at [673, 348] on icon at bounding box center [914, 463] width 7 height 7
click at [673, 348] on icon at bounding box center [914, 463] width 7 height 14
click at [673, 348] on icon at bounding box center [914, 463] width 7 height 7
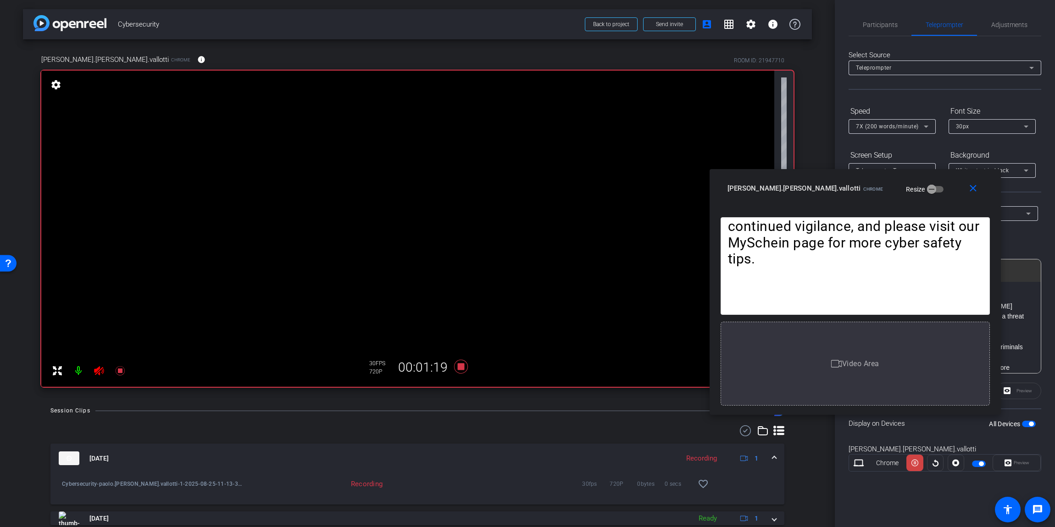
click at [673, 348] on icon at bounding box center [914, 463] width 7 height 14
click at [673, 348] on icon at bounding box center [914, 463] width 7 height 7
click at [673, 348] on icon at bounding box center [914, 463] width 7 height 14
click at [673, 348] on icon at bounding box center [914, 463] width 7 height 7
click at [673, 348] on icon at bounding box center [914, 463] width 7 height 14
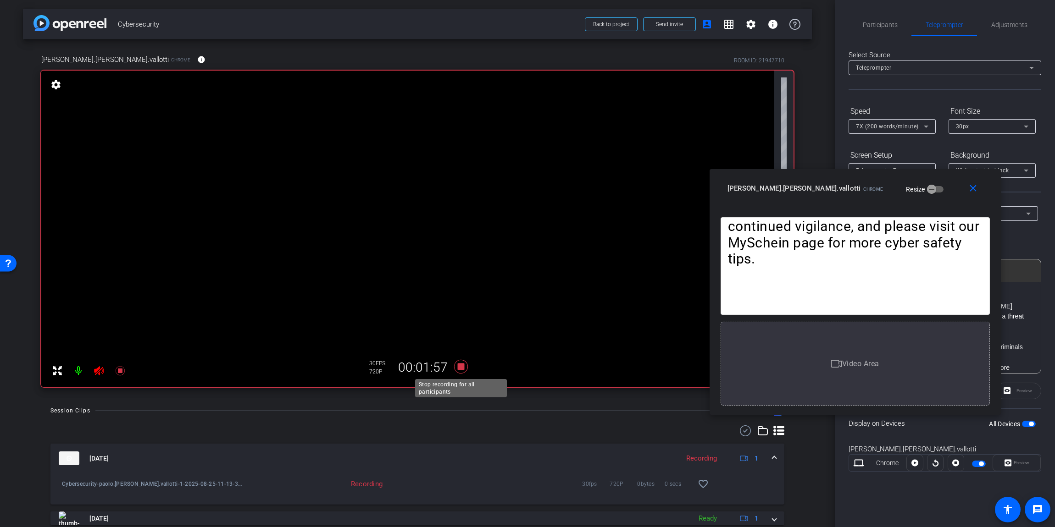
click at [463, 348] on icon at bounding box center [461, 367] width 14 height 14
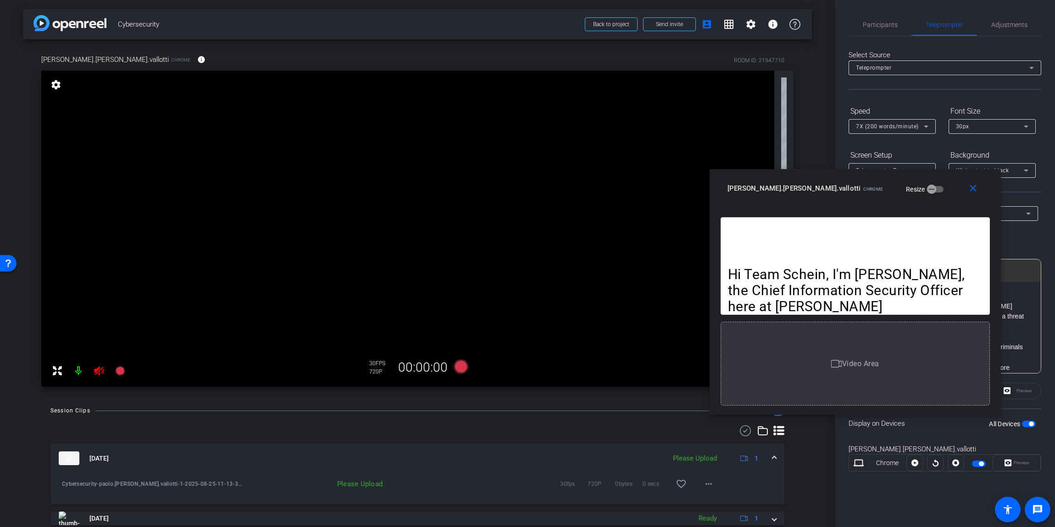
click at [98, 348] on icon at bounding box center [99, 370] width 11 height 11
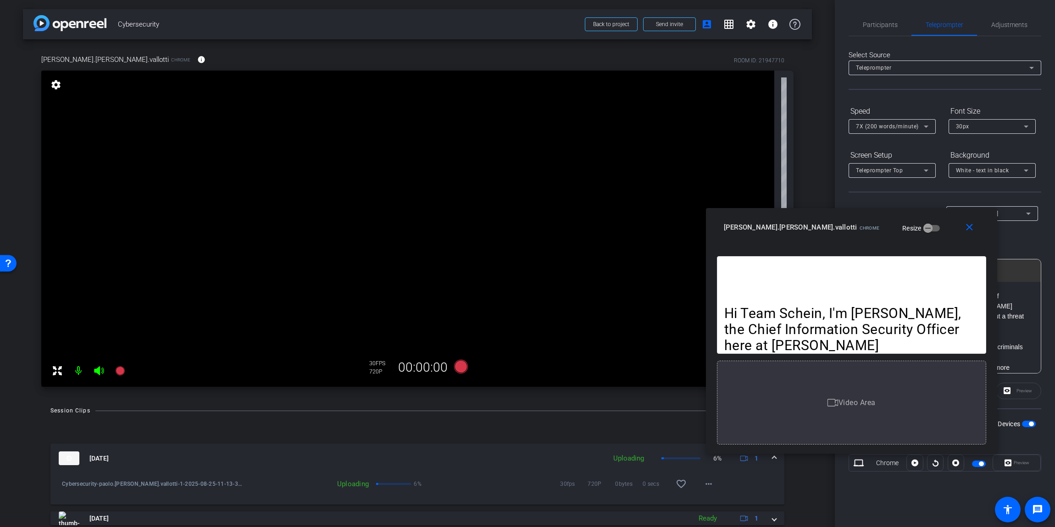
drag, startPoint x: 923, startPoint y: 191, endPoint x: 919, endPoint y: 225, distance: 34.2
click at [673, 230] on div "[PERSON_NAME].[PERSON_NAME].vallotti Chrome Resize" at bounding box center [855, 227] width 262 height 17
click at [673, 23] on span "Participants" at bounding box center [879, 25] width 35 height 6
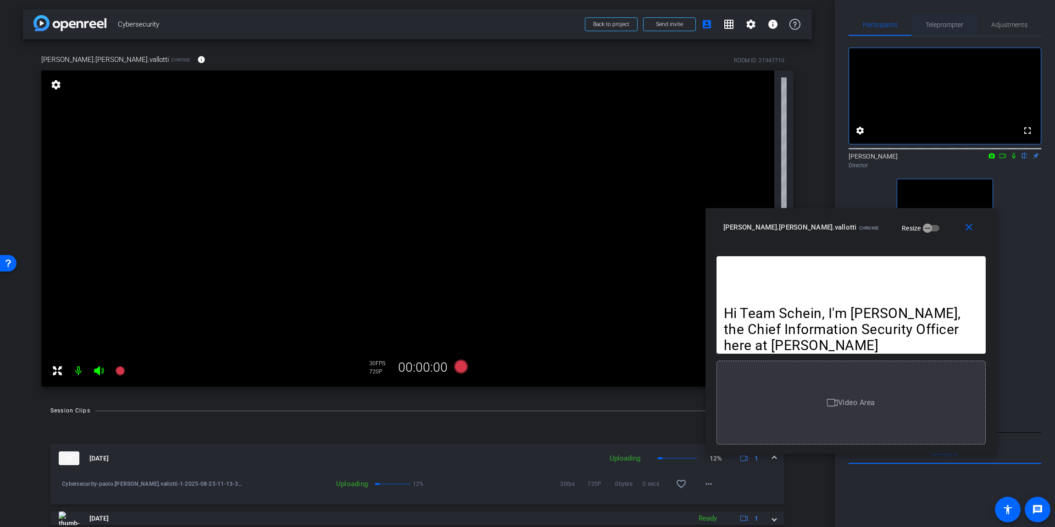
click at [673, 24] on span "Teleprompter" at bounding box center [944, 25] width 38 height 6
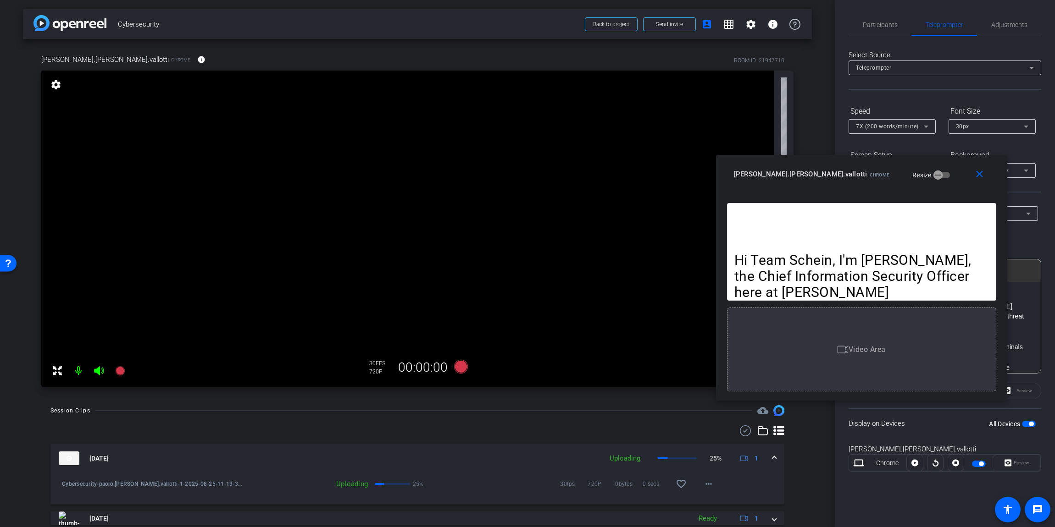
drag, startPoint x: 923, startPoint y: 233, endPoint x: 933, endPoint y: 180, distance: 54.2
click at [673, 180] on div "[PERSON_NAME].[PERSON_NAME].vallotti Chrome Resize" at bounding box center [865, 174] width 262 height 17
click at [461, 348] on icon at bounding box center [461, 367] width 14 height 14
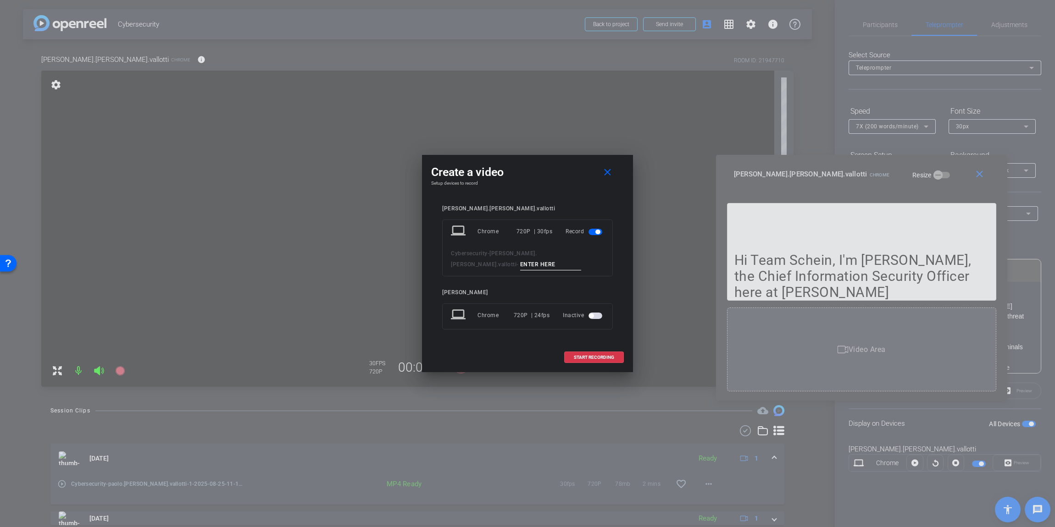
click at [520, 265] on input at bounding box center [550, 264] width 61 height 11
type input "2"
click at [591, 348] on span "START RECORDING" at bounding box center [594, 357] width 40 height 5
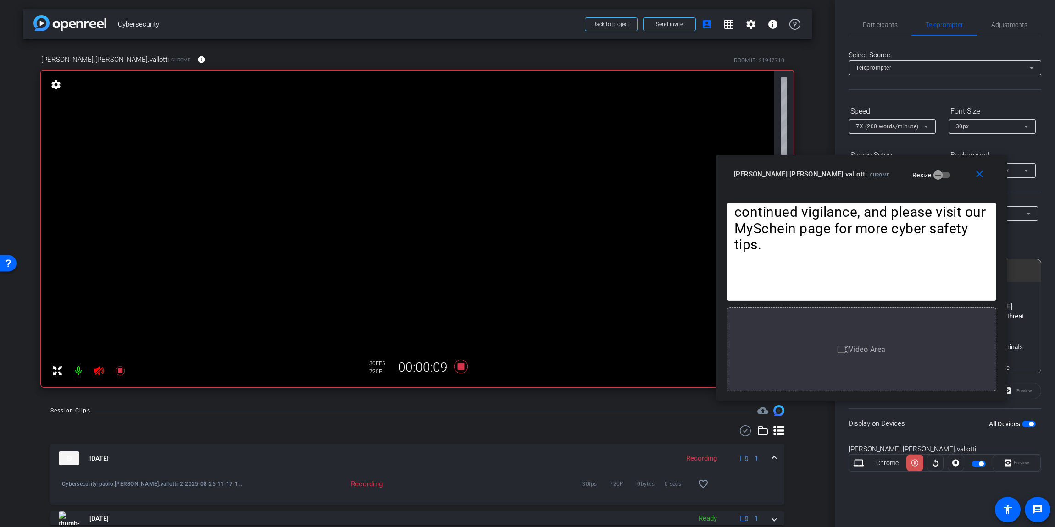
click at [673, 348] on icon at bounding box center [914, 463] width 7 height 14
click at [673, 348] on icon at bounding box center [914, 463] width 7 height 7
click at [673, 348] on icon at bounding box center [914, 463] width 7 height 14
click at [673, 348] on icon at bounding box center [914, 463] width 7 height 7
click at [673, 348] on icon at bounding box center [914, 463] width 7 height 14
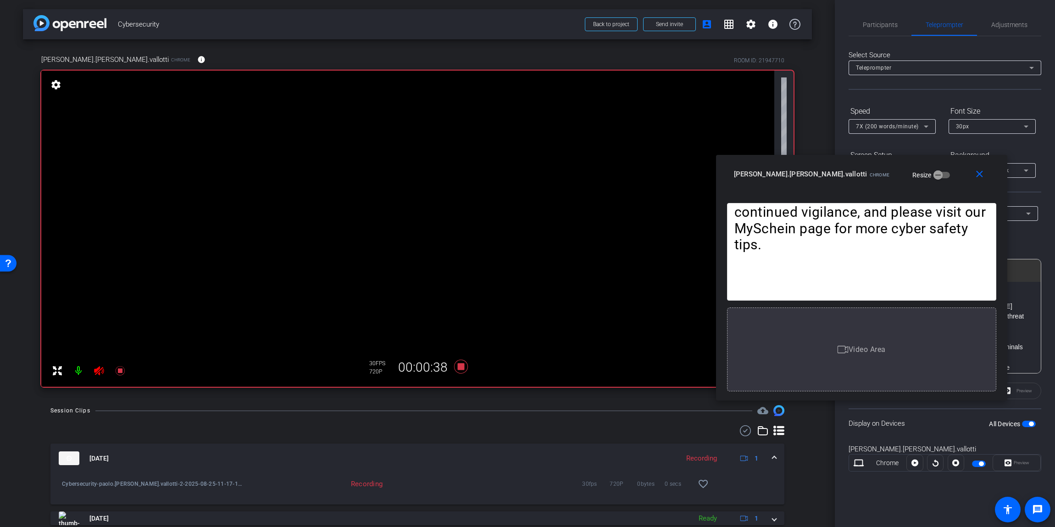
click at [673, 348] on icon at bounding box center [914, 463] width 7 height 7
click at [673, 348] on icon at bounding box center [914, 463] width 7 height 14
click at [673, 348] on icon at bounding box center [914, 463] width 7 height 7
click at [673, 348] on icon at bounding box center [914, 463] width 7 height 14
click at [673, 348] on icon at bounding box center [914, 463] width 7 height 7
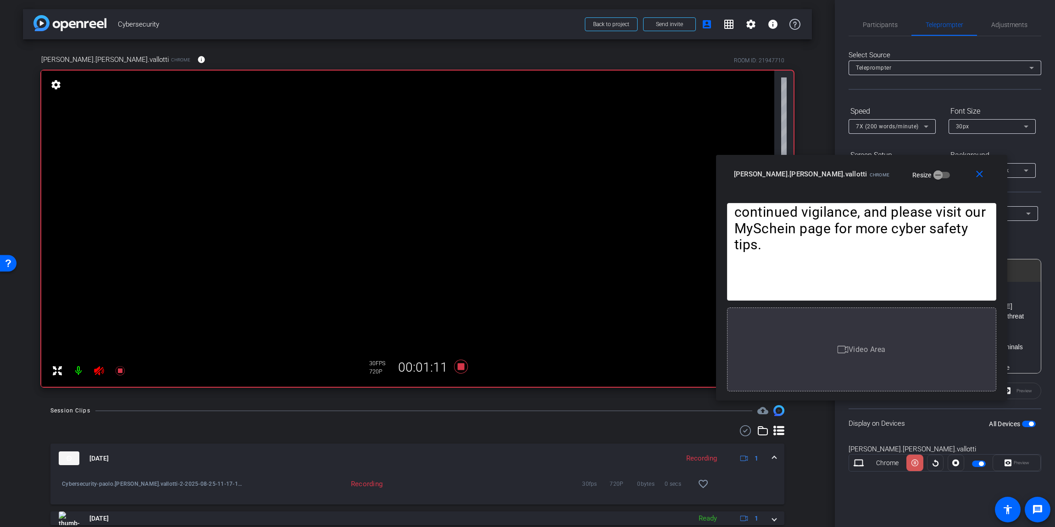
click at [673, 348] on icon at bounding box center [914, 463] width 7 height 14
click at [673, 348] on icon at bounding box center [914, 463] width 7 height 7
click at [673, 348] on icon at bounding box center [914, 463] width 7 height 14
click at [673, 348] on icon at bounding box center [914, 463] width 7 height 7
click at [673, 348] on icon at bounding box center [914, 463] width 7 height 14
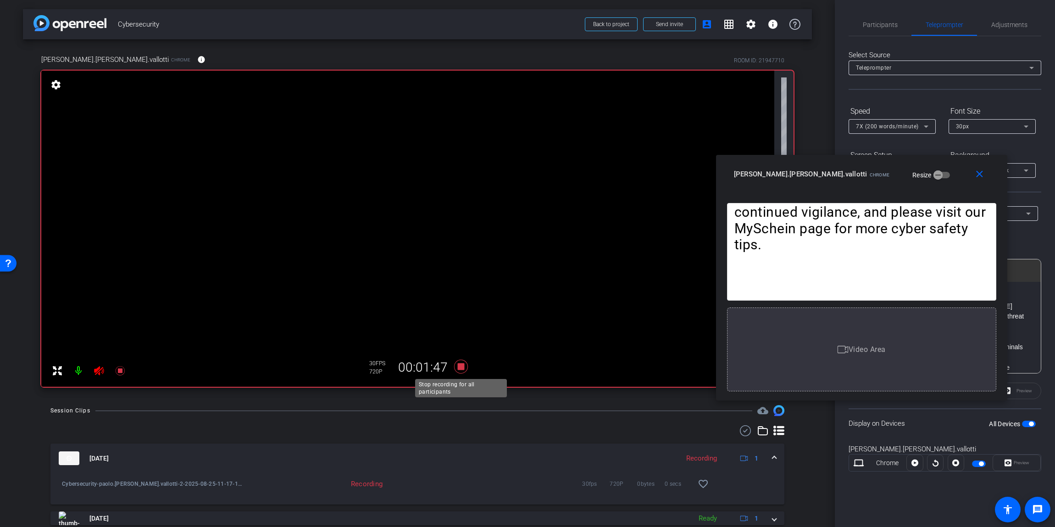
click at [462, 348] on icon at bounding box center [461, 367] width 14 height 14
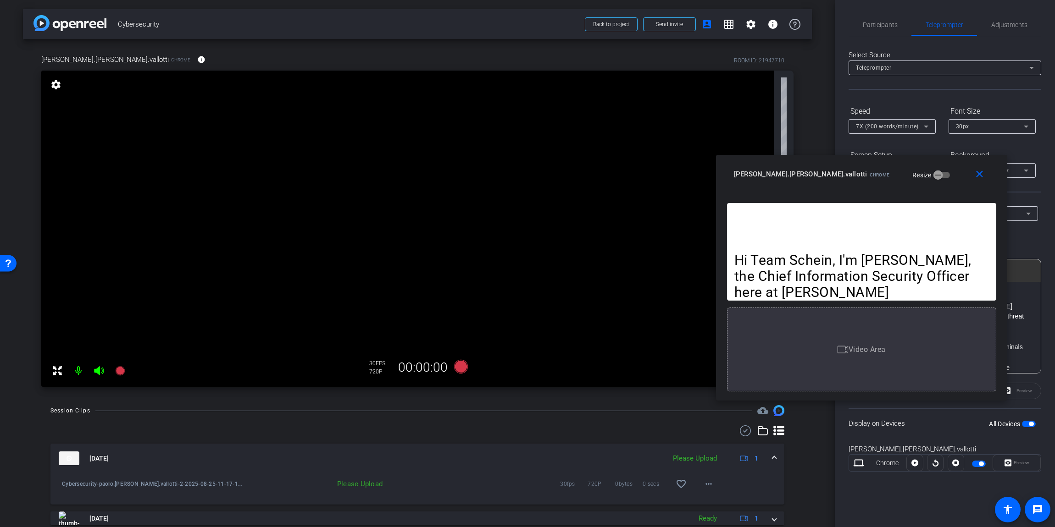
click at [97, 348] on icon at bounding box center [99, 370] width 10 height 9
click at [96, 348] on icon at bounding box center [99, 370] width 10 height 9
click at [673, 173] on mat-icon "close" at bounding box center [978, 174] width 11 height 11
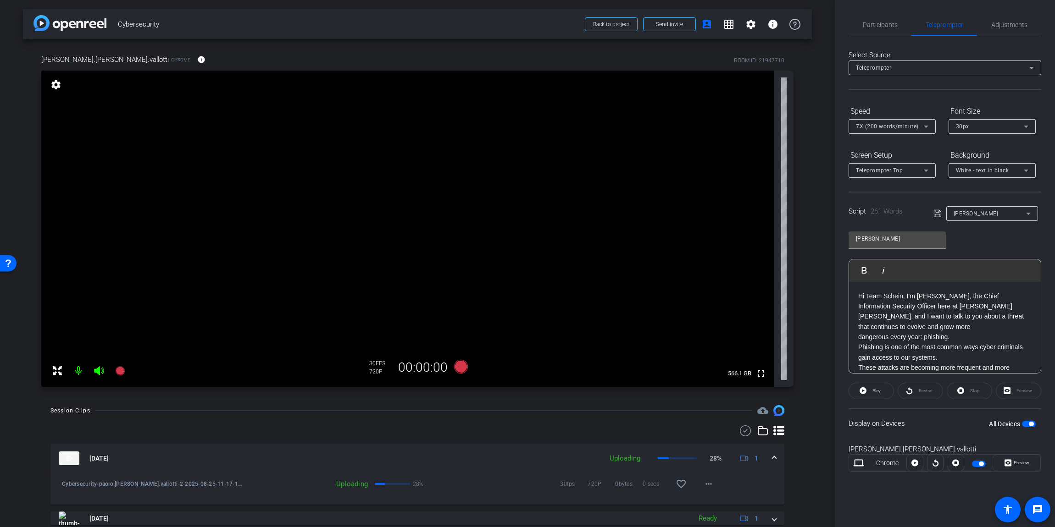
click at [673, 348] on span "button" at bounding box center [1029, 424] width 14 height 6
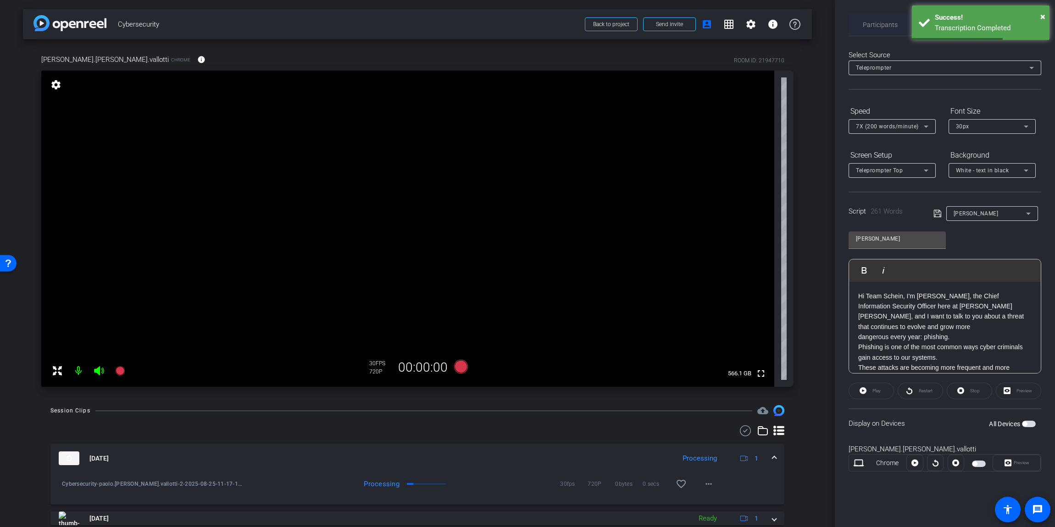
click at [673, 27] on span "Participants" at bounding box center [879, 25] width 35 height 6
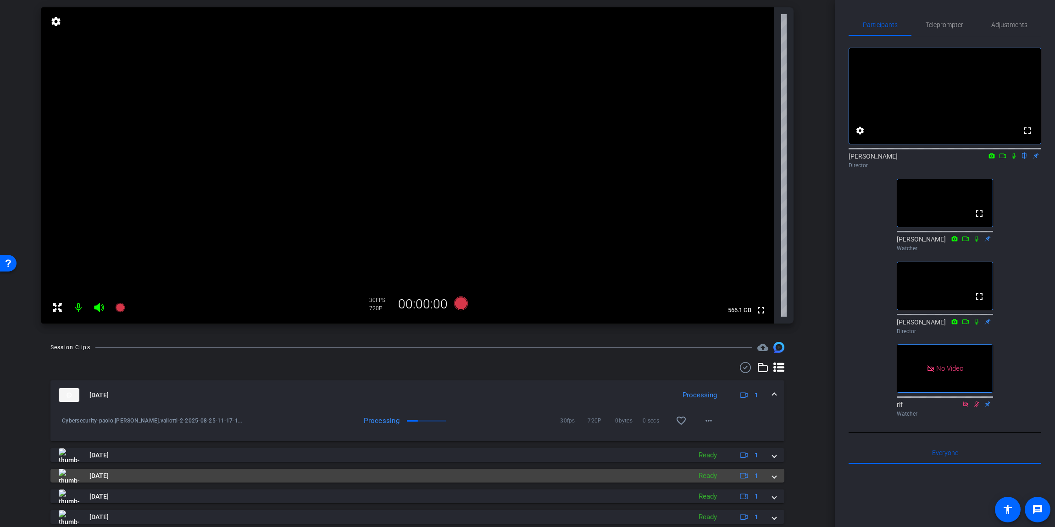
scroll to position [64, 0]
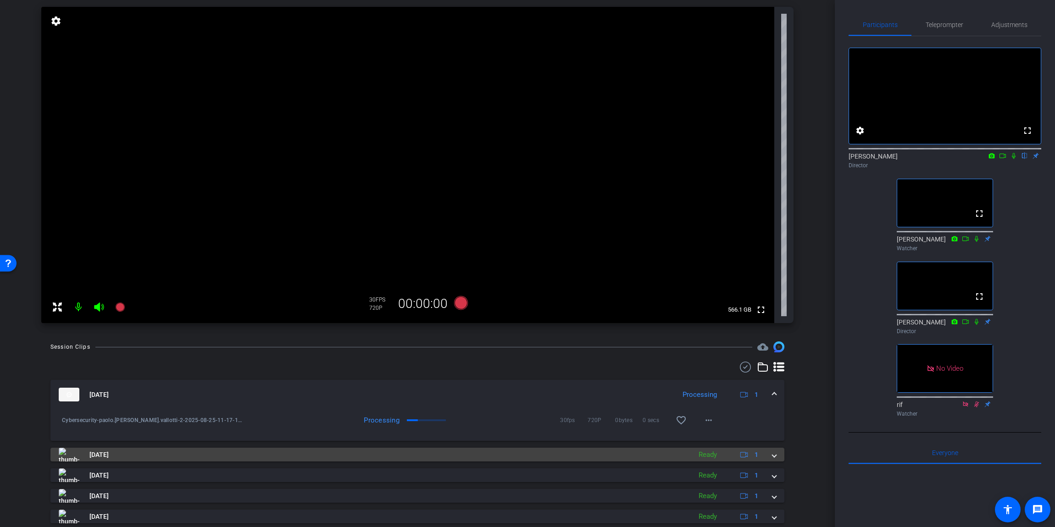
click at [673, 348] on span at bounding box center [774, 455] width 4 height 10
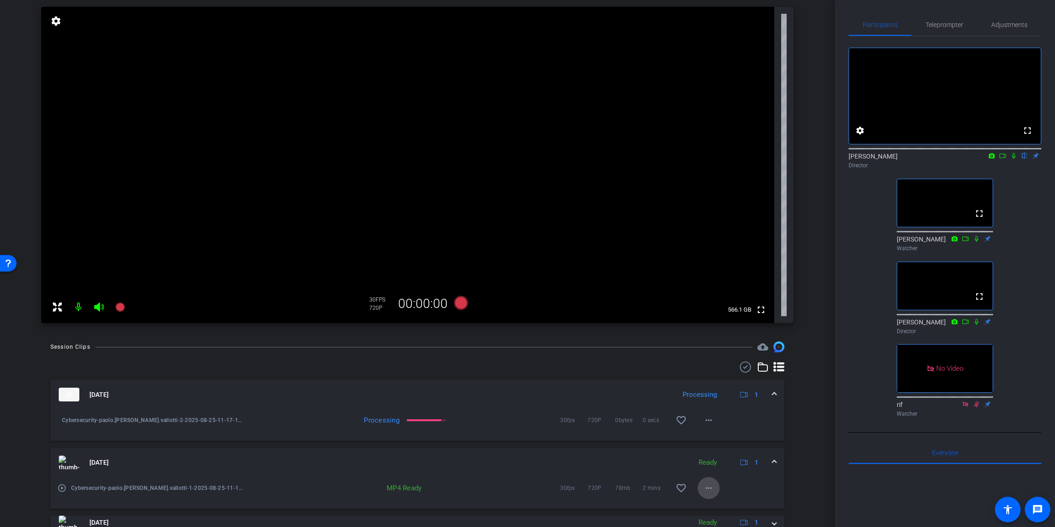
click at [673, 348] on mat-icon "more_horiz" at bounding box center [708, 488] width 11 height 11
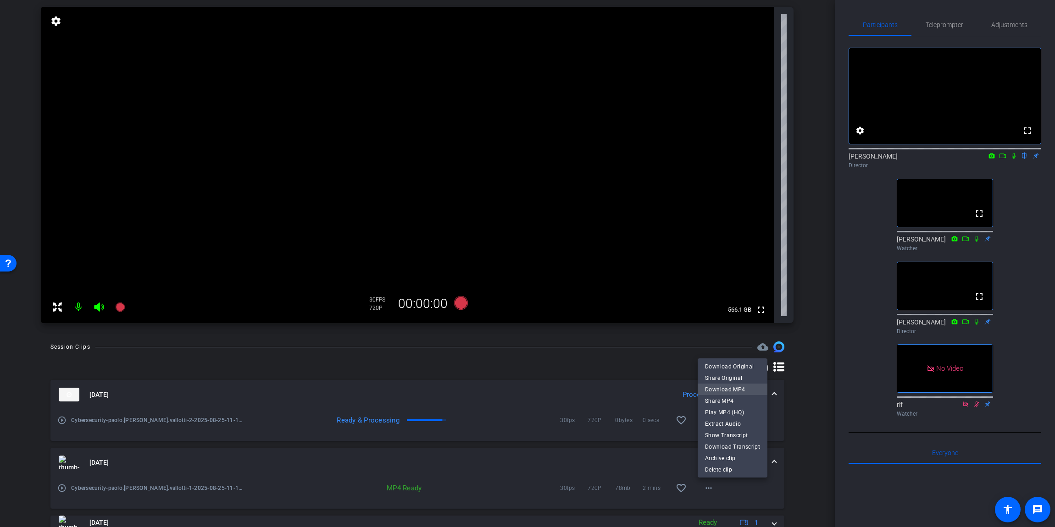
click at [673, 348] on span "Download MP4" at bounding box center [732, 389] width 55 height 11
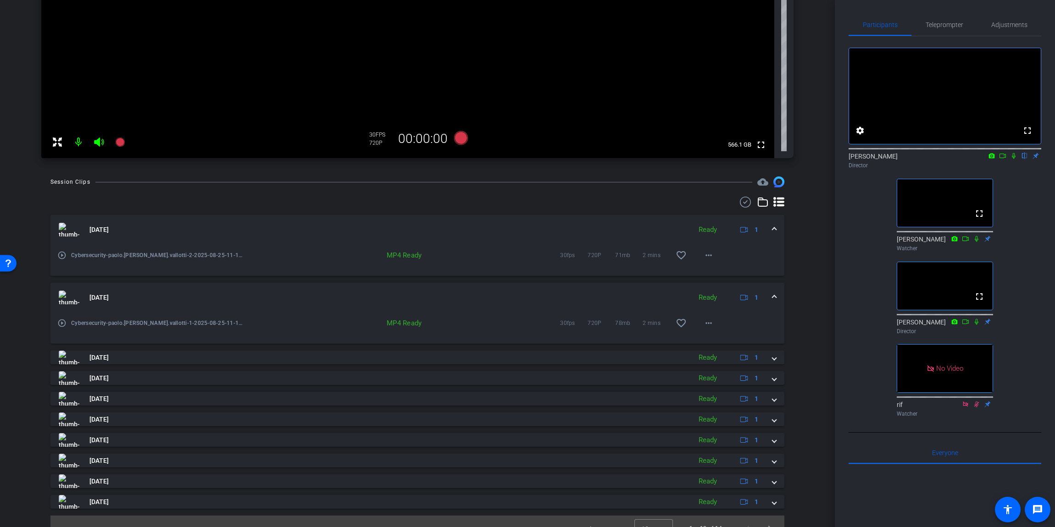
scroll to position [0, 0]
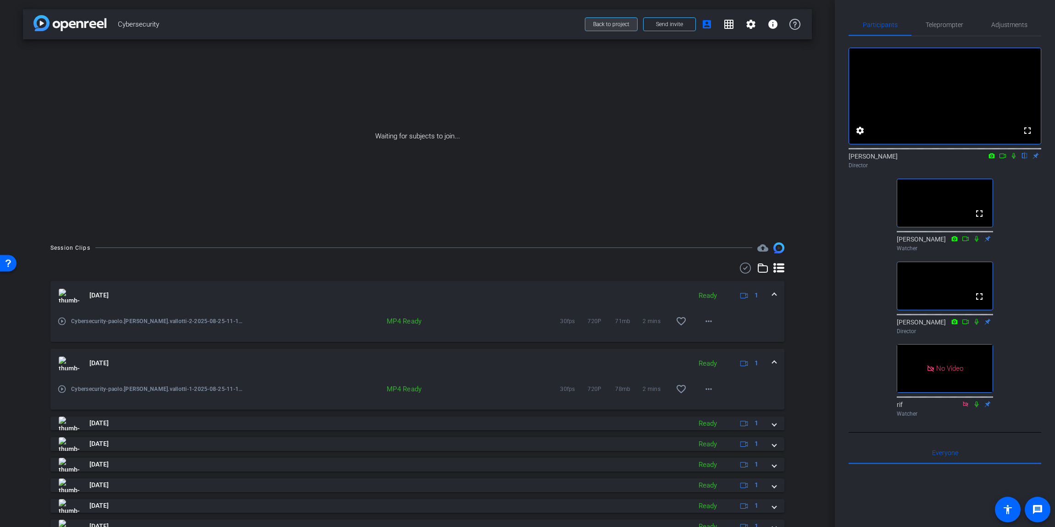
click at [614, 24] on span "Back to project" at bounding box center [611, 24] width 36 height 6
